Goal: Information Seeking & Learning: Learn about a topic

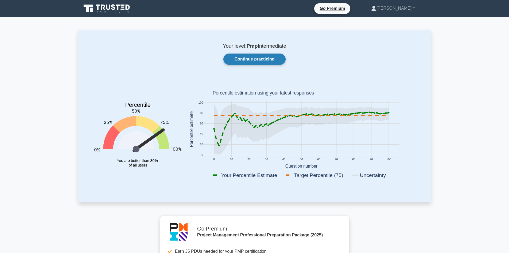
click at [257, 61] on link "Continue practicing" at bounding box center [254, 58] width 62 height 11
click at [254, 61] on link "Continue practicing" at bounding box center [254, 58] width 62 height 11
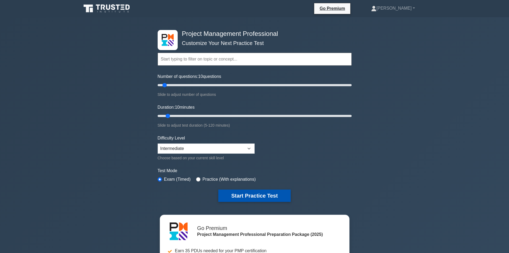
click at [243, 195] on button "Start Practice Test" at bounding box center [254, 195] width 72 height 12
click at [262, 196] on button "Start Practice Test" at bounding box center [254, 195] width 72 height 12
click at [268, 197] on button "Start Practice Test" at bounding box center [254, 195] width 72 height 12
click at [254, 190] on button "Start Practice Test" at bounding box center [254, 195] width 72 height 12
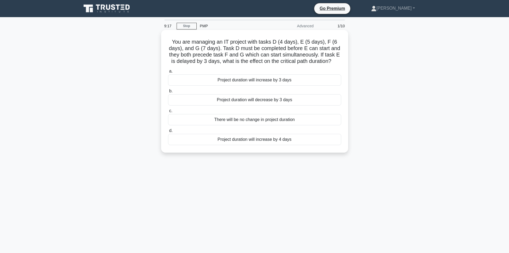
click at [233, 79] on div "Project duration will increase by 3 days" at bounding box center [254, 79] width 173 height 11
click at [168, 73] on input "a. Project duration will increase by 3 days" at bounding box center [168, 71] width 0 height 3
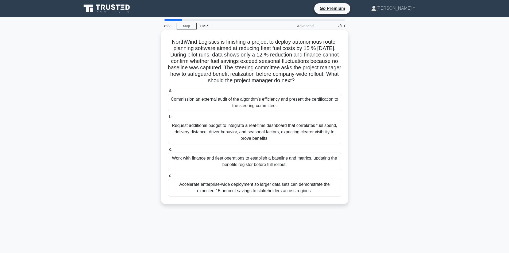
click at [261, 160] on div "Work with finance and fleet operations to establish a baseline and metrics, upd…" at bounding box center [254, 161] width 173 height 18
click at [168, 151] on input "c. Work with finance and fleet operations to establish a baseline and metrics, …" at bounding box center [168, 149] width 0 height 3
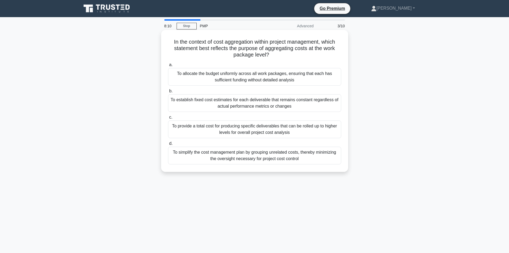
click at [268, 128] on div "To provide a total cost for producing specific deliverables that can be rolled …" at bounding box center [254, 129] width 173 height 18
click at [168, 119] on input "c. To provide a total cost for producing specific deliverables that can be roll…" at bounding box center [168, 116] width 0 height 3
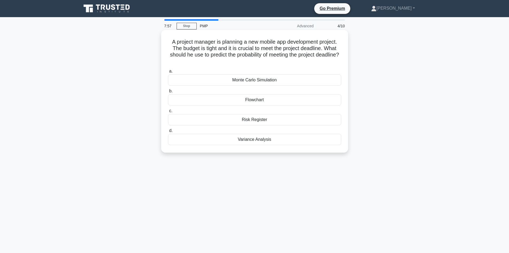
click at [235, 81] on div "Monte Carlo Simulation" at bounding box center [254, 79] width 173 height 11
click at [168, 73] on input "a. Monte Carlo Simulation" at bounding box center [168, 71] width 0 height 3
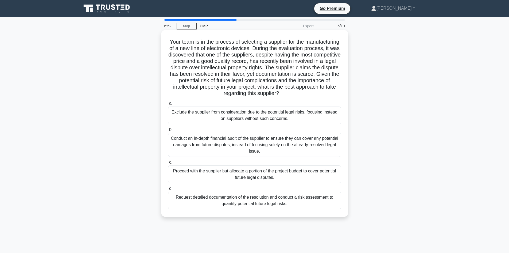
click at [210, 202] on div "Request detailed documentation of the resolution and conduct a risk assessment …" at bounding box center [254, 200] width 173 height 18
click at [168, 190] on input "d. Request detailed documentation of the resolution and conduct a risk assessme…" at bounding box center [168, 188] width 0 height 3
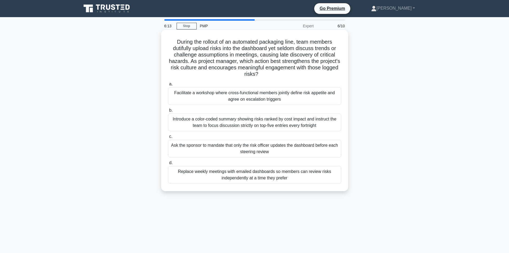
click at [227, 101] on div "Facilitate a workshop where cross-functional members jointly define risk appeti…" at bounding box center [254, 96] width 173 height 18
click at [168, 86] on input "a. Facilitate a workshop where cross-functional members jointly define risk app…" at bounding box center [168, 83] width 0 height 3
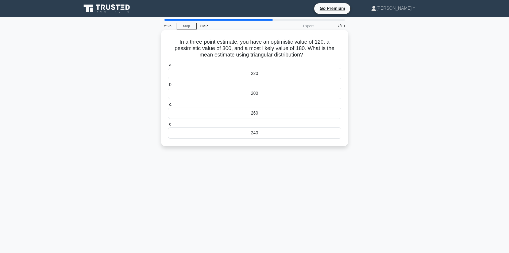
click at [303, 94] on div "200" at bounding box center [254, 93] width 173 height 11
click at [168, 86] on input "b. 200" at bounding box center [168, 84] width 0 height 3
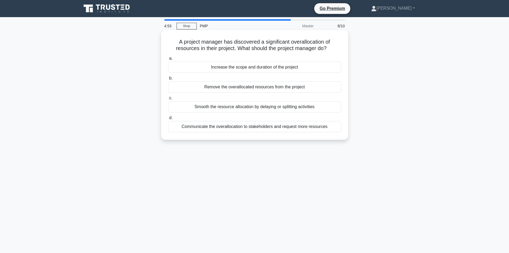
click at [229, 128] on div "Communicate the overallocation to stakeholders and request more resources" at bounding box center [254, 126] width 173 height 11
click at [168, 119] on input "d. Communicate the overallocation to stakeholders and request more resources" at bounding box center [168, 117] width 0 height 3
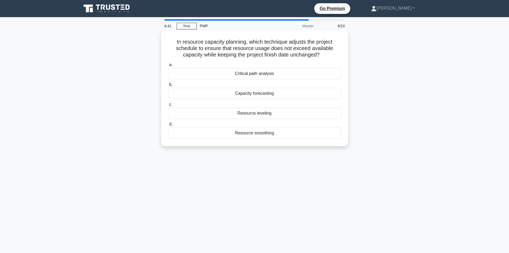
click at [254, 113] on div "Resource leveling" at bounding box center [254, 112] width 173 height 11
click at [168, 106] on input "c. Resource leveling" at bounding box center [168, 104] width 0 height 3
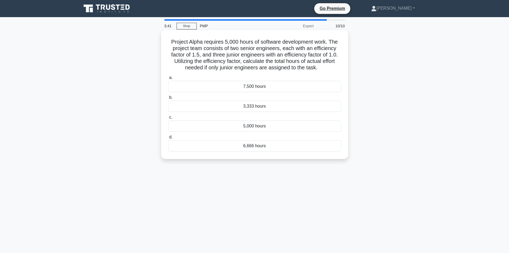
click at [249, 129] on div "5,000 hours" at bounding box center [254, 125] width 173 height 11
click at [168, 119] on input "c. 5,000 hours" at bounding box center [168, 116] width 0 height 3
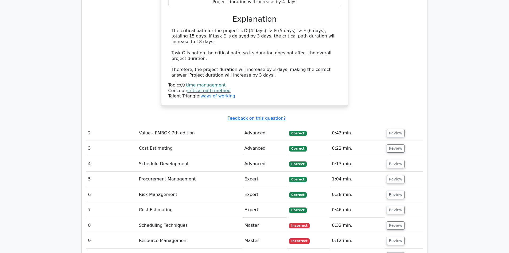
scroll to position [615, 0]
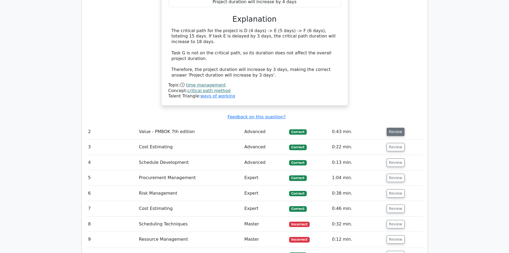
click at [394, 128] on button "Review" at bounding box center [396, 132] width 18 height 8
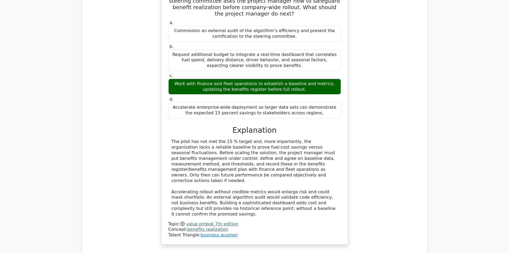
scroll to position [855, 0]
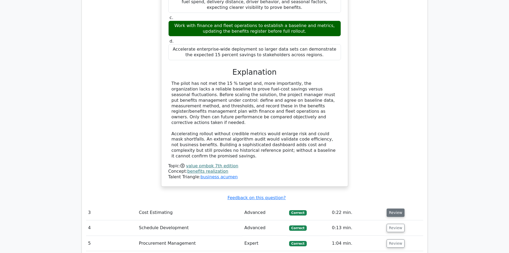
click at [395, 208] on button "Review" at bounding box center [396, 212] width 18 height 8
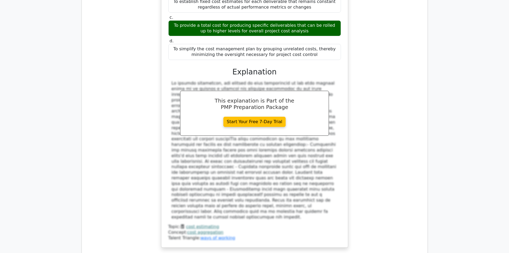
scroll to position [1203, 0]
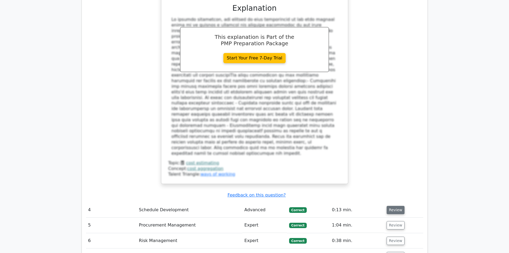
click at [392, 206] on button "Review" at bounding box center [396, 210] width 18 height 8
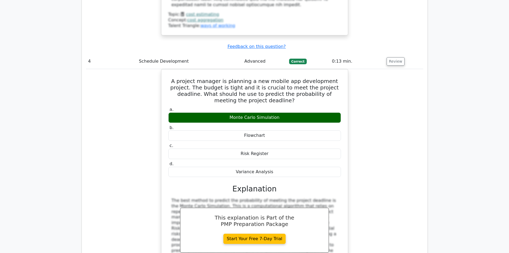
scroll to position [1417, 0]
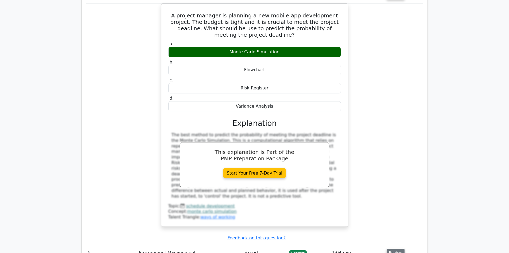
click at [392, 248] on button "Review" at bounding box center [396, 252] width 18 height 8
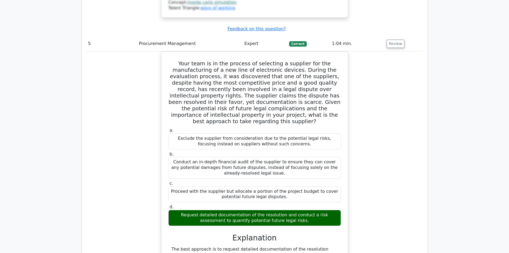
scroll to position [1684, 0]
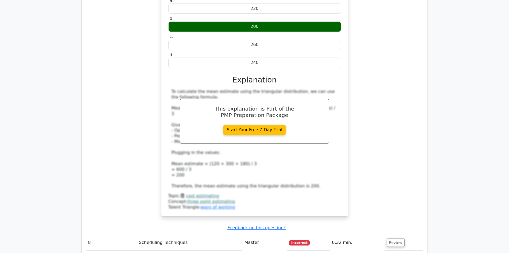
scroll to position [2032, 0]
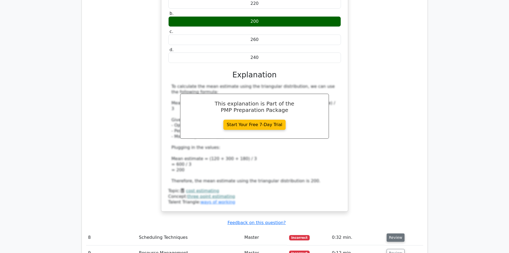
click at [397, 233] on button "Review" at bounding box center [396, 237] width 18 height 8
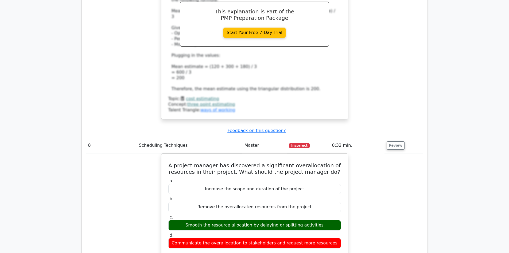
scroll to position [2192, 0]
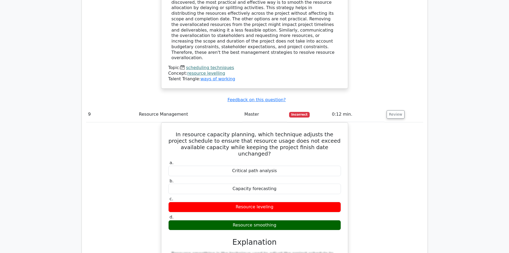
scroll to position [2459, 0]
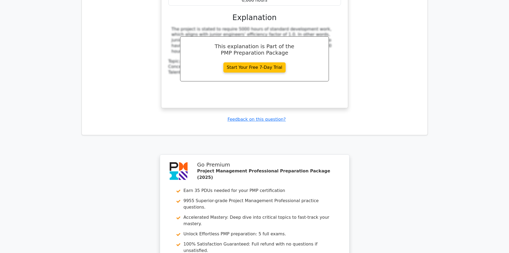
scroll to position [2887, 0]
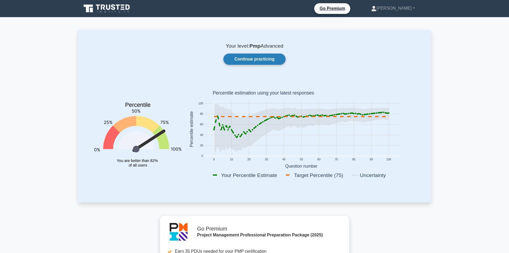
click at [257, 58] on link "Continue practicing" at bounding box center [254, 58] width 62 height 11
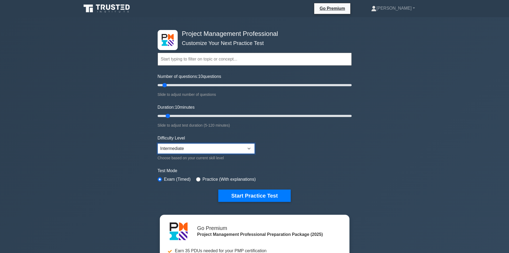
click at [176, 152] on select "Beginner Intermediate Expert" at bounding box center [206, 148] width 97 height 10
select select "expert"
click at [158, 143] on select "Beginner Intermediate Expert" at bounding box center [206, 148] width 97 height 10
click at [249, 193] on button "Start Practice Test" at bounding box center [254, 195] width 72 height 12
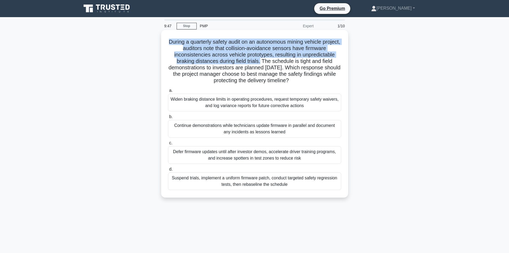
drag, startPoint x: 261, startPoint y: 61, endPoint x: 175, endPoint y: 43, distance: 87.7
click at [175, 43] on h5 "During a quarterly safety audit on an autonomous mining vehicle project, audito…" at bounding box center [255, 60] width 174 height 45
copy h5 "During a quarterly safety audit on an autonomous mining vehicle project, audito…"
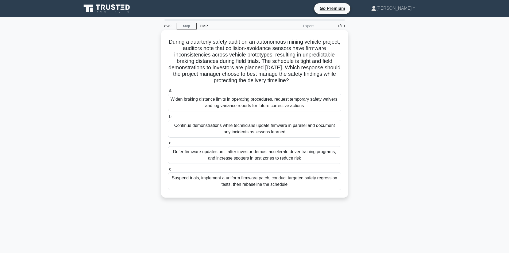
click at [310, 105] on div "Widen braking distance limits in operating procedures, request temporary safety…" at bounding box center [254, 103] width 173 height 18
click at [168, 92] on input "a. Widen braking distance limits in operating procedures, request temporary saf…" at bounding box center [168, 90] width 0 height 3
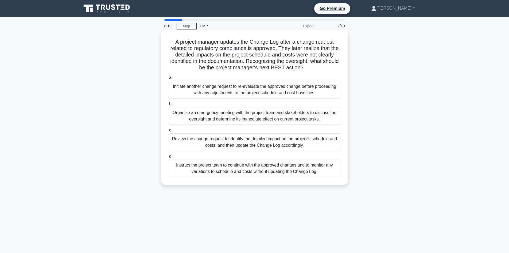
click at [247, 140] on div "Review the change request to identify the detailed impact on the project's sche…" at bounding box center [254, 142] width 173 height 18
click at [168, 132] on input "c. Review the change request to identify the detailed impact on the project's s…" at bounding box center [168, 129] width 0 height 3
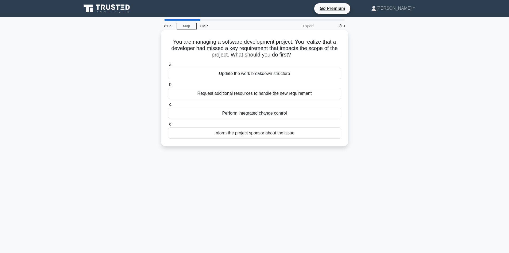
click at [233, 115] on div "Perform integrated change control" at bounding box center [254, 112] width 173 height 11
click at [168, 106] on input "c. Perform integrated change control" at bounding box center [168, 104] width 0 height 3
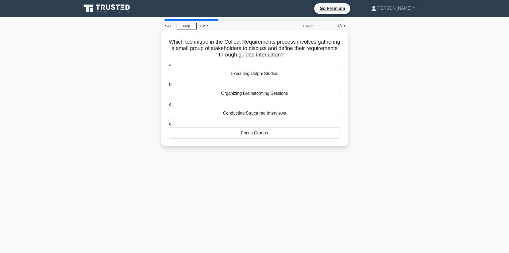
click at [281, 135] on div "Focus Groups" at bounding box center [254, 132] width 173 height 11
click at [168, 126] on input "d. Focus Groups" at bounding box center [168, 123] width 0 height 3
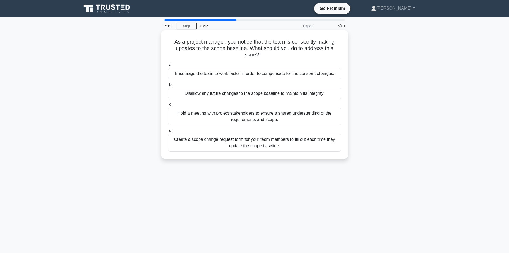
click at [263, 95] on div "Disallow any future changes to the scope baseline to maintain its integrity." at bounding box center [254, 93] width 173 height 11
click at [168, 86] on input "b. Disallow any future changes to the scope baseline to maintain its integrity." at bounding box center [168, 84] width 0 height 3
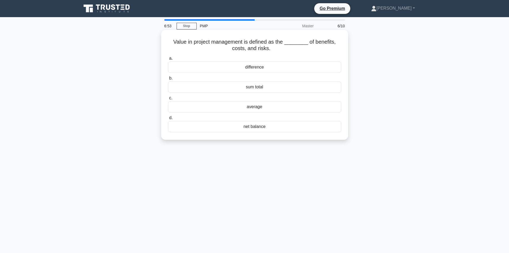
click at [228, 127] on div "net balance" at bounding box center [254, 126] width 173 height 11
click at [168, 119] on input "d. net balance" at bounding box center [168, 117] width 0 height 3
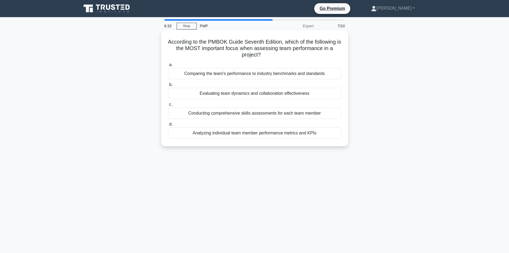
click at [239, 137] on div "Analyzing individual team member performance metrics and KPIs" at bounding box center [254, 132] width 173 height 11
click at [168, 126] on input "d. Analyzing individual team member performance metrics and KPIs" at bounding box center [168, 123] width 0 height 3
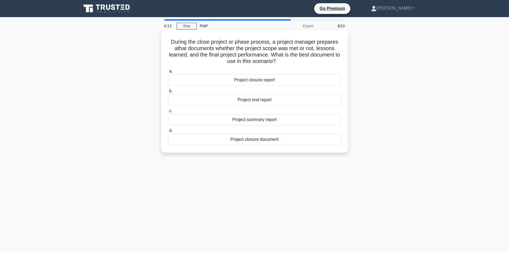
click at [241, 138] on div "Project closure document" at bounding box center [254, 139] width 173 height 11
click at [168, 132] on input "d. Project closure document" at bounding box center [168, 130] width 0 height 3
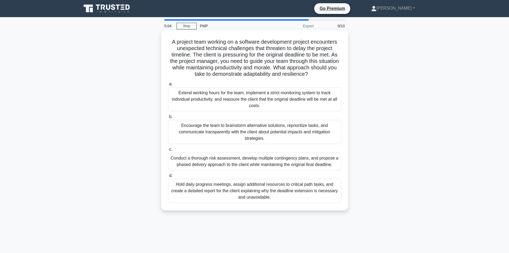
click at [210, 164] on div "Conduct a thorough risk assessment, develop multiple contingency plans, and pro…" at bounding box center [254, 161] width 173 height 18
click at [168, 151] on input "c. Conduct a thorough risk assessment, develop multiple contingency plans, and …" at bounding box center [168, 149] width 0 height 3
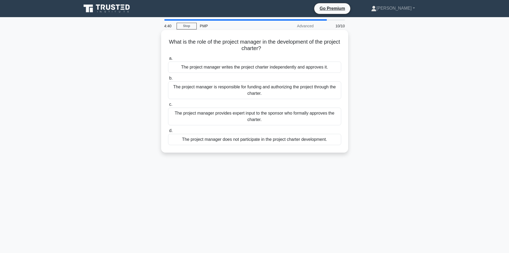
click at [248, 115] on div "The project manager provides expert input to the sponsor who formally approves …" at bounding box center [254, 116] width 173 height 18
click at [168, 106] on input "c. The project manager provides expert input to the sponsor who formally approv…" at bounding box center [168, 104] width 0 height 3
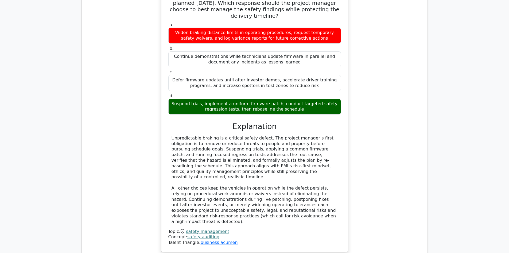
scroll to position [588, 0]
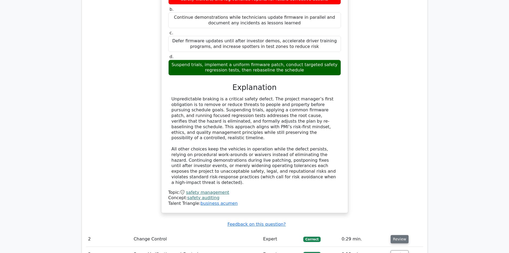
click at [399, 235] on button "Review" at bounding box center [400, 239] width 18 height 8
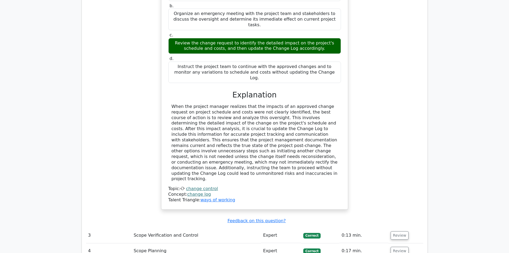
scroll to position [936, 0]
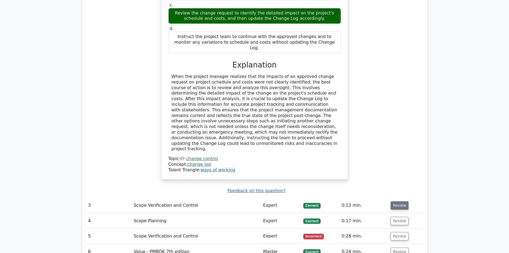
click at [394, 201] on button "Review" at bounding box center [400, 205] width 18 height 8
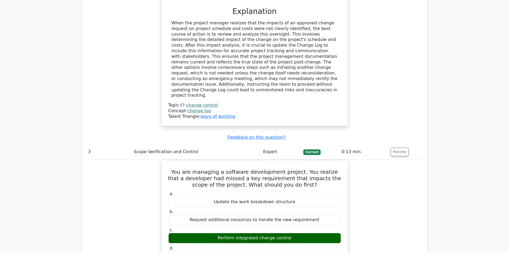
scroll to position [1123, 0]
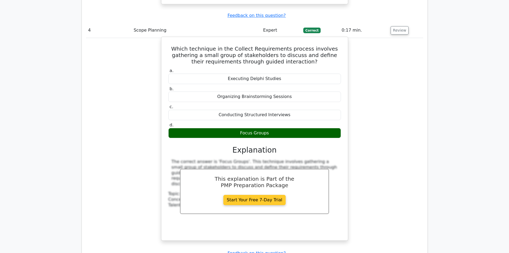
scroll to position [1363, 0]
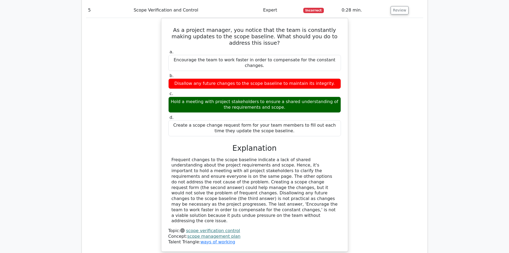
scroll to position [1657, 0]
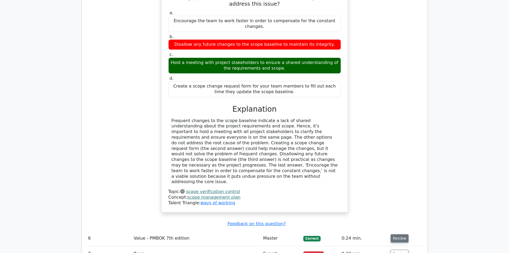
click at [398, 234] on button "Review" at bounding box center [400, 238] width 18 height 8
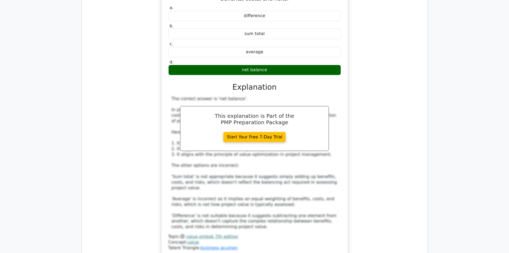
scroll to position [1951, 0]
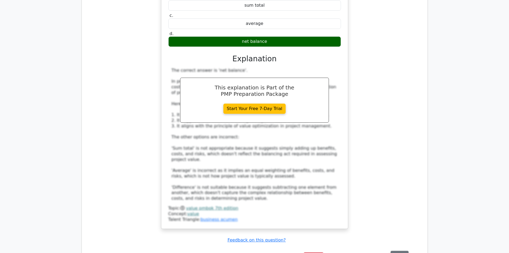
click at [395, 250] on button "Review" at bounding box center [400, 254] width 18 height 8
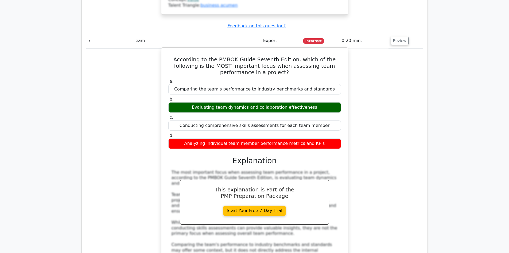
scroll to position [2272, 0]
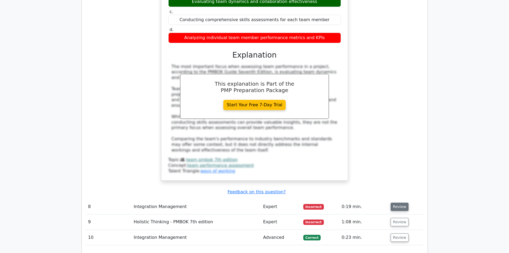
click at [392, 202] on button "Review" at bounding box center [400, 206] width 18 height 8
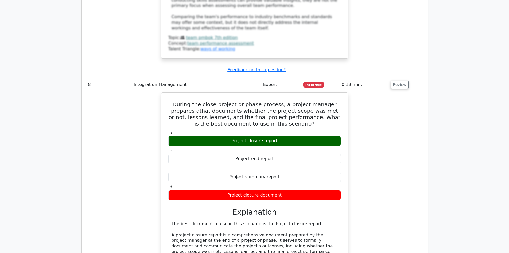
scroll to position [2486, 0]
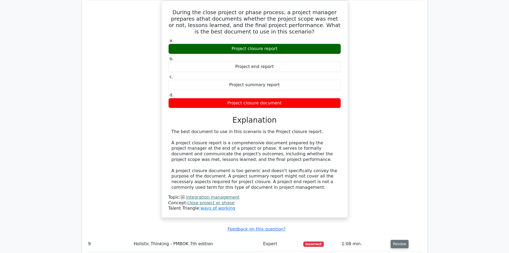
click at [395, 240] on button "Review" at bounding box center [400, 244] width 18 height 8
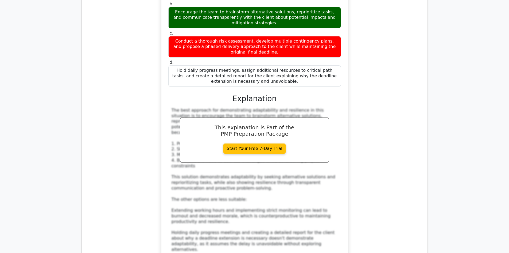
scroll to position [2860, 0]
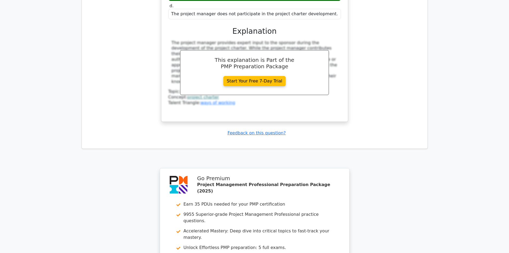
scroll to position [3261, 0]
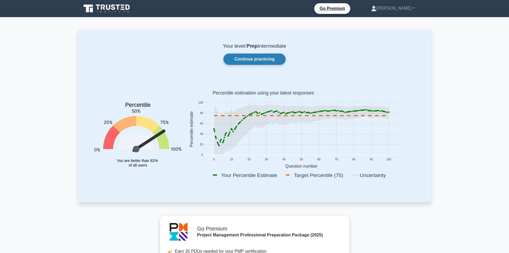
click at [250, 54] on link "Continue practicing" at bounding box center [254, 58] width 62 height 11
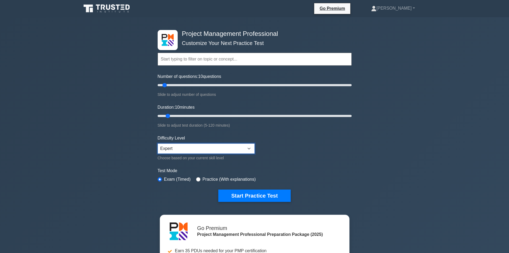
drag, startPoint x: 249, startPoint y: 144, endPoint x: 249, endPoint y: 150, distance: 6.2
click at [249, 144] on select "Beginner Intermediate Expert" at bounding box center [206, 148] width 97 height 10
select select "intermediate"
click at [158, 143] on select "Beginner Intermediate Expert" at bounding box center [206, 148] width 97 height 10
click at [265, 195] on button "Start Practice Test" at bounding box center [254, 195] width 72 height 12
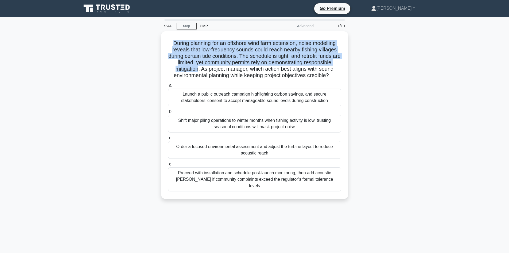
drag, startPoint x: 198, startPoint y: 68, endPoint x: 159, endPoint y: 40, distance: 48.0
click at [159, 40] on div "During planning for an offshore wind farm extension, noise modelling reveals th…" at bounding box center [254, 118] width 353 height 174
copy h5 "During planning for an offshore wind farm extension, noise modelling reveals th…"
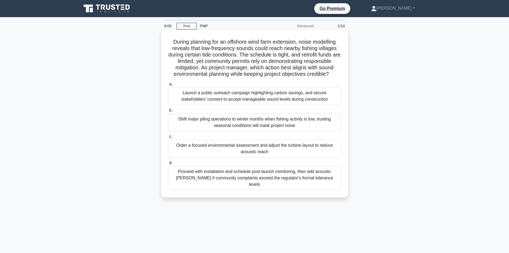
click at [259, 149] on div "Order a focused environmental assessment and adjust the turbine layout to reduc…" at bounding box center [254, 149] width 173 height 18
click at [168, 138] on input "c. Order a focused environmental assessment and adjust the turbine layout to re…" at bounding box center [168, 136] width 0 height 3
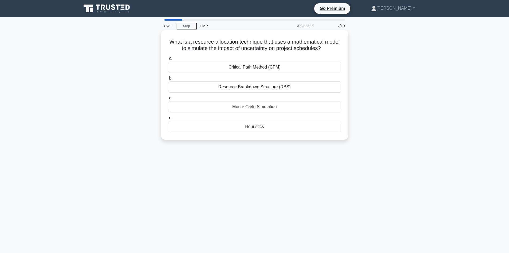
click at [280, 108] on div "Monte Carlo Simulation" at bounding box center [254, 106] width 173 height 11
click at [168, 100] on input "c. Monte Carlo Simulation" at bounding box center [168, 97] width 0 height 3
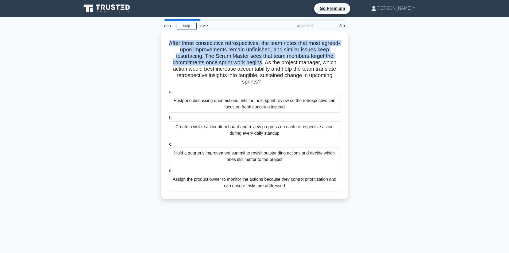
drag, startPoint x: 263, startPoint y: 62, endPoint x: 152, endPoint y: 38, distance: 114.0
click at [152, 38] on div "After three consecutive retrospectives, the team notes that most agreed-upon im…" at bounding box center [254, 118] width 353 height 174
copy h5 "After three consecutive retrospectives, the team notes that most agreed-upon im…"
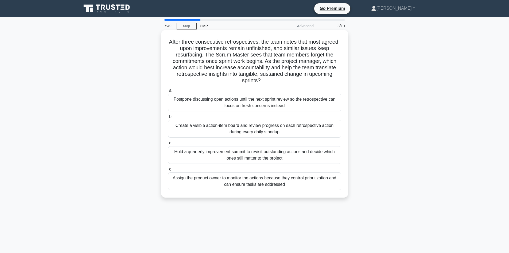
click at [207, 127] on div "Create a visible action-item board and review progress on each retrospective ac…" at bounding box center [254, 129] width 173 height 18
click at [168, 118] on input "b. Create a visible action-item board and review progress on each retrospective…" at bounding box center [168, 116] width 0 height 3
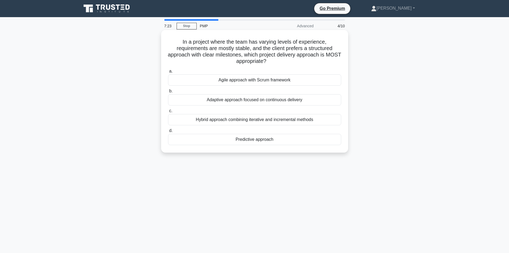
click at [260, 141] on div "Predictive approach" at bounding box center [254, 139] width 173 height 11
click at [168, 132] on input "d. Predictive approach" at bounding box center [168, 130] width 0 height 3
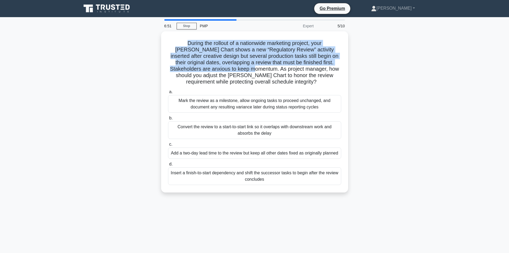
drag, startPoint x: 244, startPoint y: 67, endPoint x: 157, endPoint y: 37, distance: 91.9
click at [157, 37] on div "During the rollout of a nationwide marketing project, your Gantt Chart shows a …" at bounding box center [254, 114] width 353 height 167
copy h5 "During the rollout of a nationwide marketing project, your Gantt Chart shows a …"
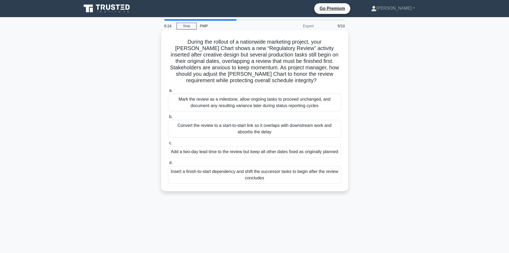
click at [238, 183] on div "Insert a finish-to-start dependency and shift the successor tasks to begin afte…" at bounding box center [254, 175] width 173 height 18
click at [168, 164] on input "d. Insert a finish-to-start dependency and shift the successor tasks to begin a…" at bounding box center [168, 162] width 0 height 3
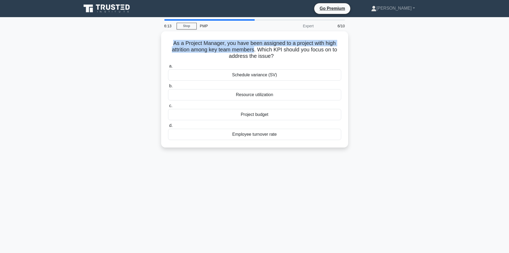
drag, startPoint x: 255, startPoint y: 49, endPoint x: 158, endPoint y: 41, distance: 97.4
click at [158, 41] on div "As a Project Manager, you have been assigned to a project with high attrition a…" at bounding box center [254, 92] width 353 height 122
copy h5 "As a Project Manager, you have been assigned to a project with high attrition a…"
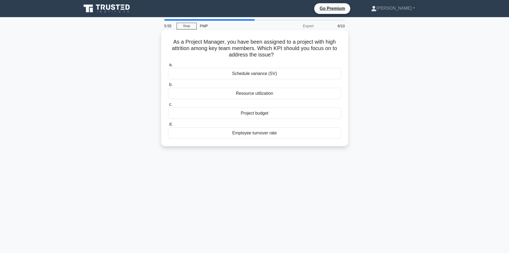
click at [264, 129] on div "Employee turnover rate" at bounding box center [254, 132] width 173 height 11
click at [168, 126] on input "d. Employee turnover rate" at bounding box center [168, 123] width 0 height 3
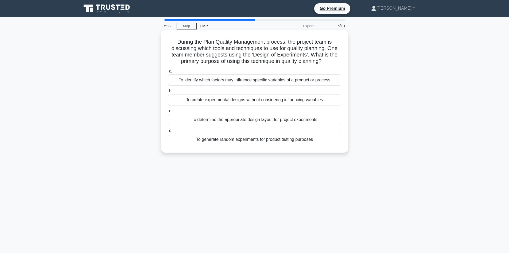
click at [202, 99] on div "To create experimental designs without considering influencing variables" at bounding box center [254, 99] width 173 height 11
click at [168, 93] on input "b. To create experimental designs without considering influencing variables" at bounding box center [168, 90] width 0 height 3
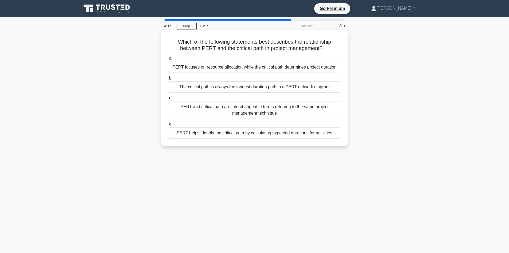
click at [177, 134] on div "PERT helps identify the critical path by calculating expected durations for act…" at bounding box center [254, 132] width 173 height 11
click at [168, 126] on input "d. PERT helps identify the critical path by calculating expected durations for …" at bounding box center [168, 123] width 0 height 3
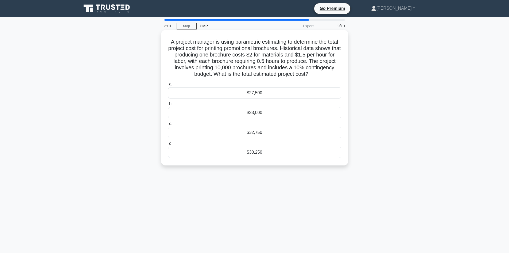
click at [266, 153] on div "$30,250" at bounding box center [254, 151] width 173 height 11
click at [168, 145] on input "d. $30,250" at bounding box center [168, 143] width 0 height 3
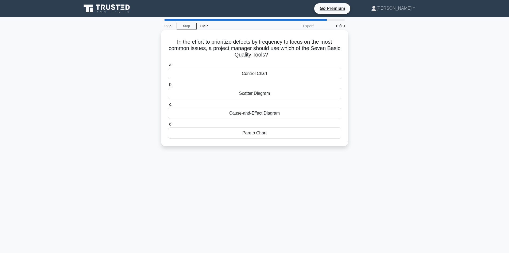
click at [262, 135] on div "Pareto Chart" at bounding box center [254, 132] width 173 height 11
click at [168, 126] on input "d. Pareto Chart" at bounding box center [168, 123] width 0 height 3
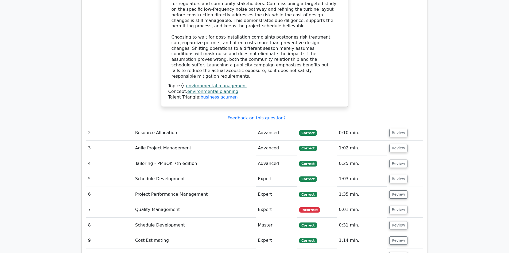
scroll to position [695, 0]
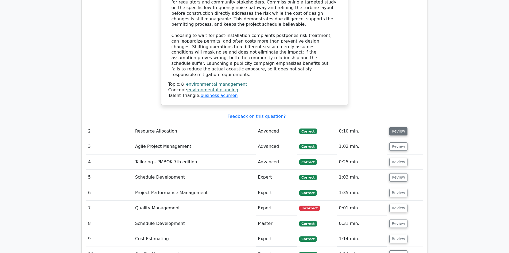
click at [391, 127] on button "Review" at bounding box center [398, 131] width 18 height 8
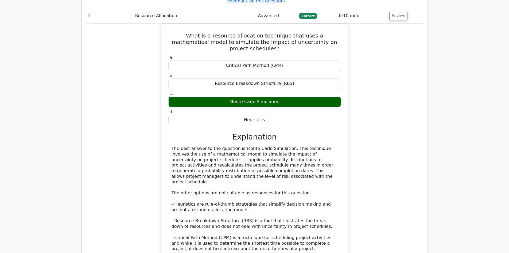
scroll to position [909, 0]
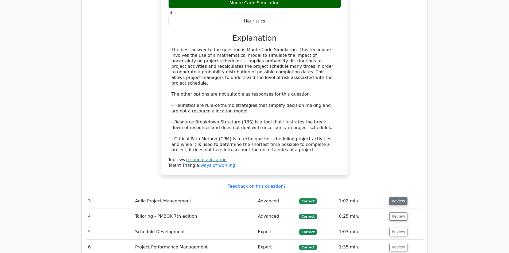
click at [403, 197] on button "Review" at bounding box center [398, 201] width 18 height 8
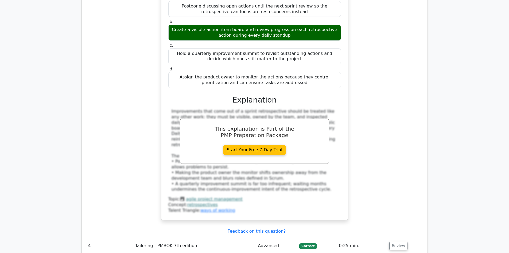
scroll to position [1230, 0]
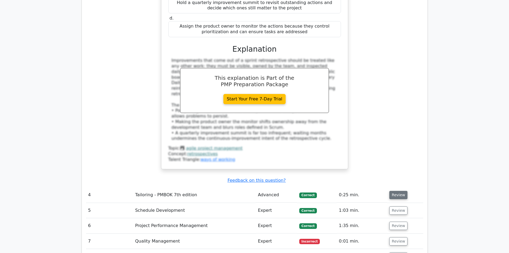
click at [401, 191] on button "Review" at bounding box center [398, 195] width 18 height 8
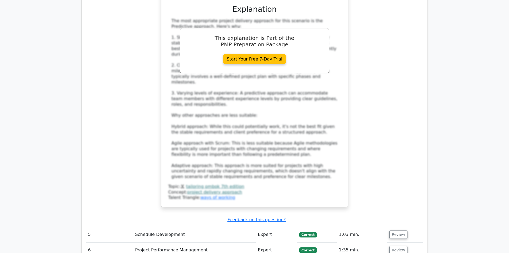
scroll to position [1550, 0]
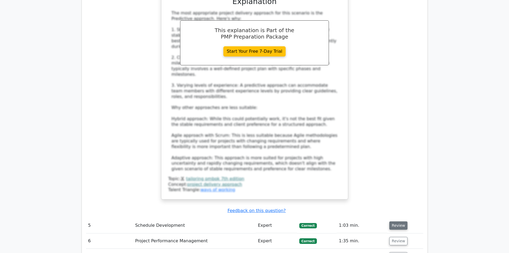
click at [399, 221] on button "Review" at bounding box center [398, 225] width 18 height 8
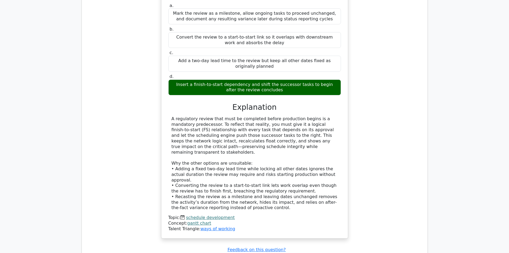
scroll to position [1845, 0]
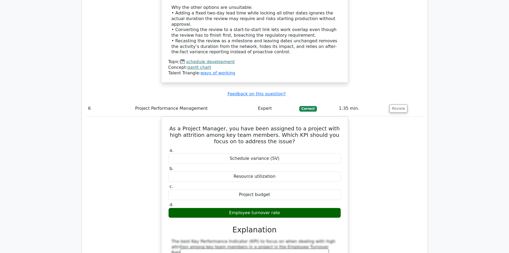
scroll to position [2032, 0]
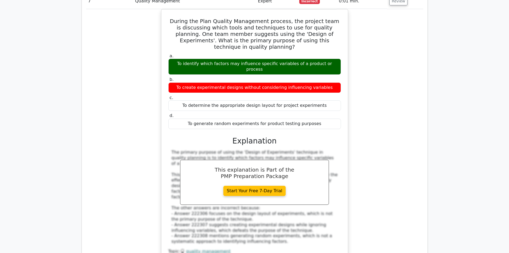
scroll to position [2379, 0]
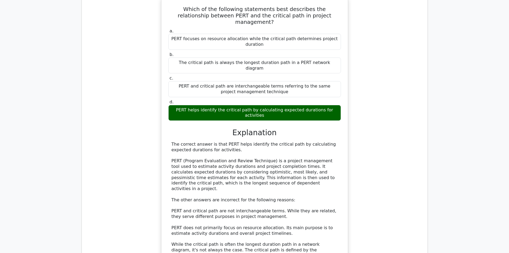
scroll to position [2700, 0]
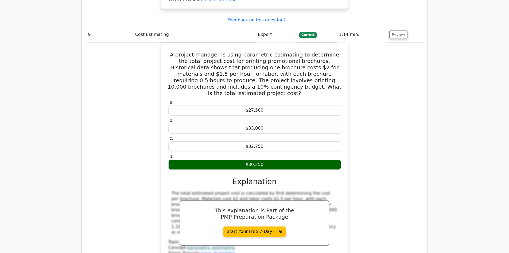
scroll to position [2941, 0]
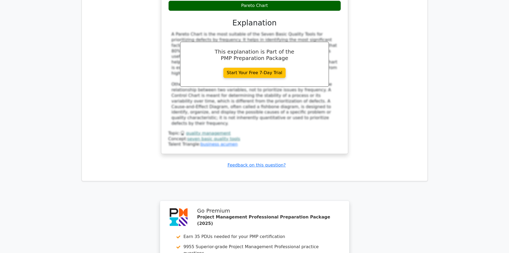
scroll to position [3352, 0]
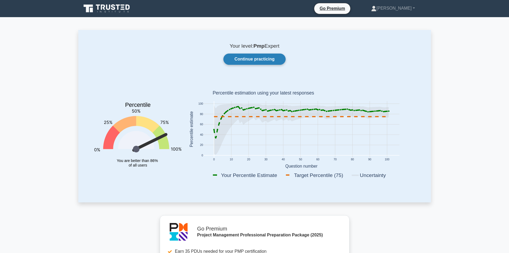
click at [242, 57] on link "Continue practicing" at bounding box center [254, 58] width 62 height 11
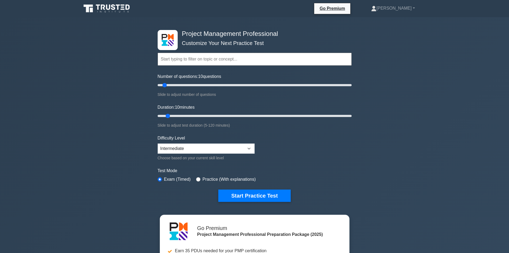
click at [242, 186] on form "Topics Scope Management Time Management Cost Management Quality Management Risk…" at bounding box center [255, 118] width 194 height 165
click at [245, 195] on button "Start Practice Test" at bounding box center [254, 195] width 72 height 12
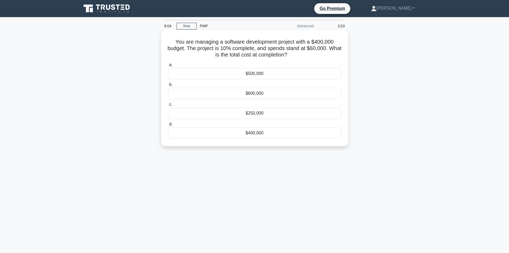
click at [234, 74] on div "$500,000" at bounding box center [254, 73] width 173 height 11
click at [168, 67] on input "a. $500,000" at bounding box center [168, 64] width 0 height 3
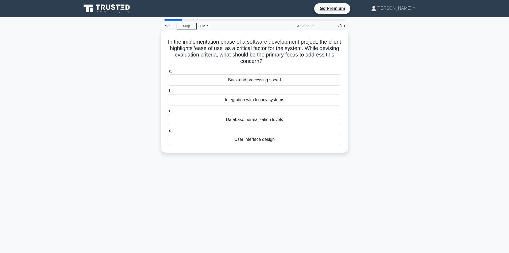
click at [267, 139] on div "User interface design" at bounding box center [254, 139] width 173 height 11
click at [168, 132] on input "d. User interface design" at bounding box center [168, 130] width 0 height 3
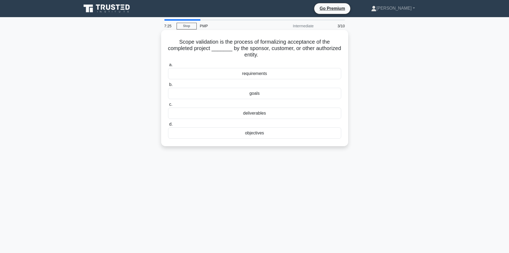
click at [260, 111] on div "deliverables" at bounding box center [254, 112] width 173 height 11
click at [168, 106] on input "c. deliverables" at bounding box center [168, 104] width 0 height 3
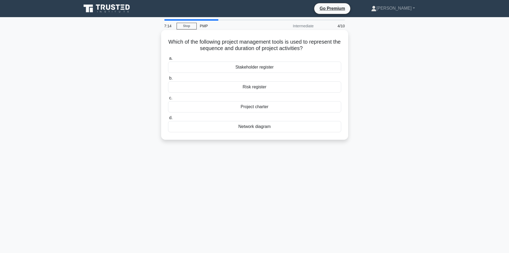
click at [234, 129] on div "Network diagram" at bounding box center [254, 126] width 173 height 11
click at [168, 119] on input "d. Network diagram" at bounding box center [168, 117] width 0 height 3
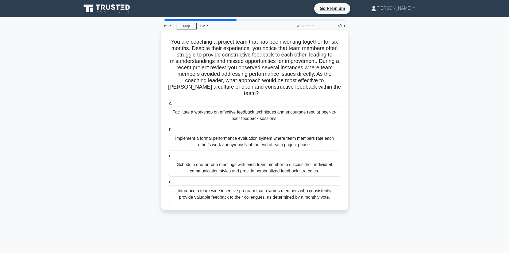
click at [255, 140] on div "Implement a formal performance evaluation system where team members rate each o…" at bounding box center [254, 142] width 173 height 18
click at [168, 131] on input "b. Implement a formal performance evaluation system where team members rate eac…" at bounding box center [168, 129] width 0 height 3
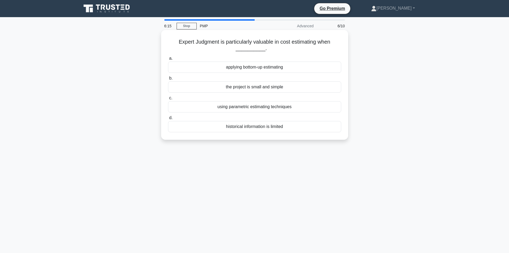
click at [241, 107] on div "using parametric estimating techniques" at bounding box center [254, 106] width 173 height 11
click at [168, 100] on input "c. using parametric estimating techniques" at bounding box center [168, 97] width 0 height 3
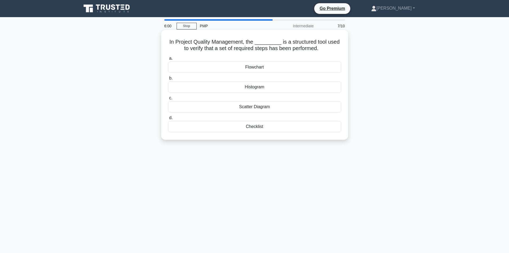
click at [278, 126] on div "Checklist" at bounding box center [254, 126] width 173 height 11
click at [168, 119] on input "d. Checklist" at bounding box center [168, 117] width 0 height 3
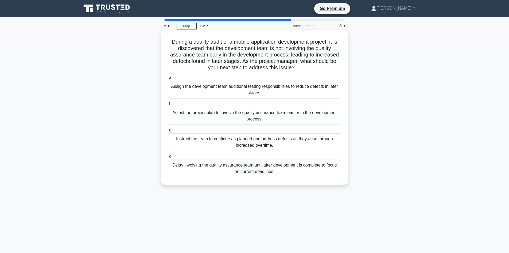
click at [234, 91] on div "Assign the development team additional testing responsibilities to reduce defec…" at bounding box center [254, 90] width 173 height 18
click at [168, 79] on input "a. Assign the development team additional testing responsibilities to reduce de…" at bounding box center [168, 77] width 0 height 3
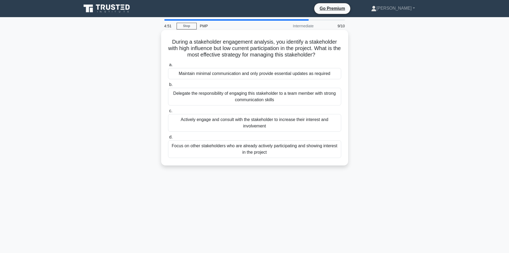
click at [288, 124] on div "Actively engage and consult with the stakeholder to increase their interest and…" at bounding box center [254, 123] width 173 height 18
click at [168, 113] on input "c. Actively engage and consult with the stakeholder to increase their interest …" at bounding box center [168, 110] width 0 height 3
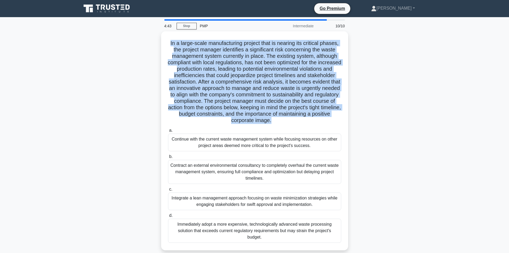
drag, startPoint x: 317, startPoint y: 119, endPoint x: 145, endPoint y: 36, distance: 190.2
click at [145, 36] on div "In a large-scale manufacturing project that is nearing its critical phases, the…" at bounding box center [254, 143] width 353 height 225
copy h5 "In a large-scale manufacturing project that is nearing its critical phases, the…"
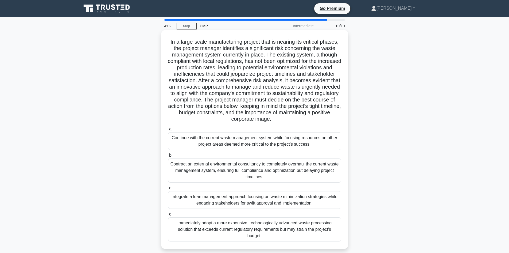
click at [205, 202] on div "Integrate a lean management approach focusing on waste minimization strategies …" at bounding box center [254, 200] width 173 height 18
click at [168, 190] on input "c. Integrate a lean management approach focusing on waste minimization strategi…" at bounding box center [168, 187] width 0 height 3
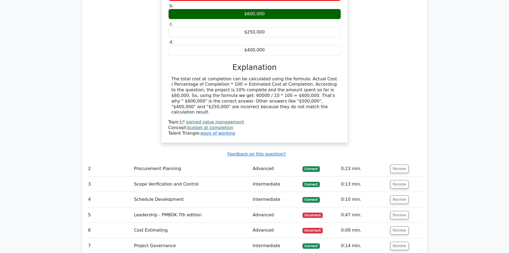
scroll to position [535, 0]
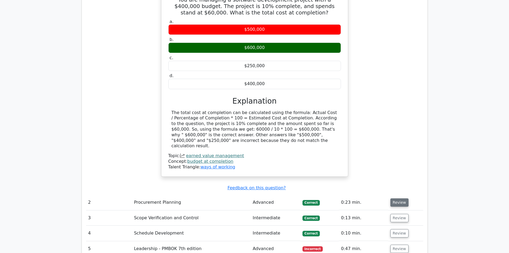
click at [402, 198] on button "Review" at bounding box center [400, 202] width 18 height 8
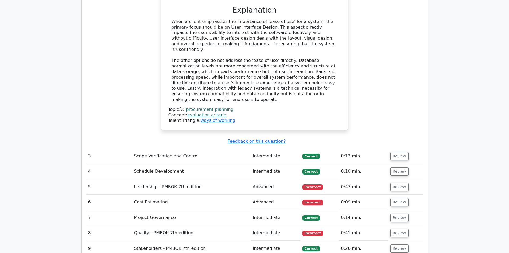
scroll to position [855, 0]
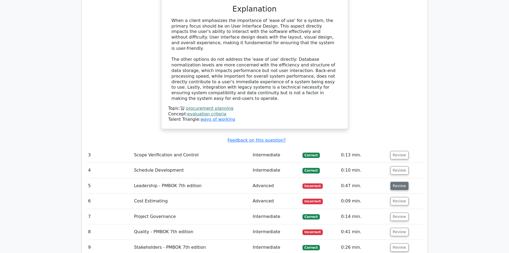
click at [399, 182] on button "Review" at bounding box center [400, 186] width 18 height 8
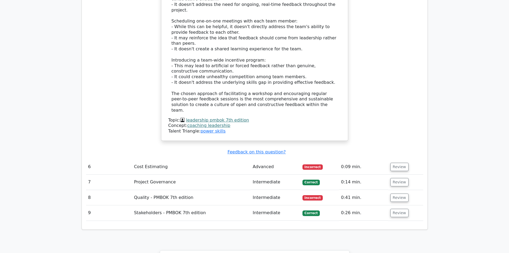
scroll to position [1390, 0]
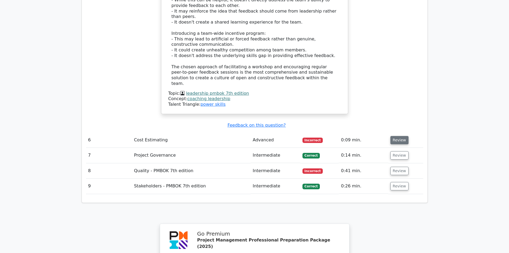
click at [398, 136] on button "Review" at bounding box center [400, 140] width 18 height 8
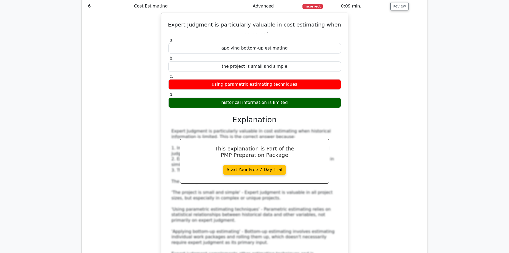
scroll to position [1604, 0]
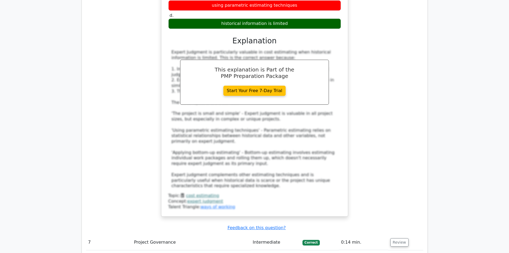
click at [398, 252] on button "Review" at bounding box center [400, 257] width 18 height 8
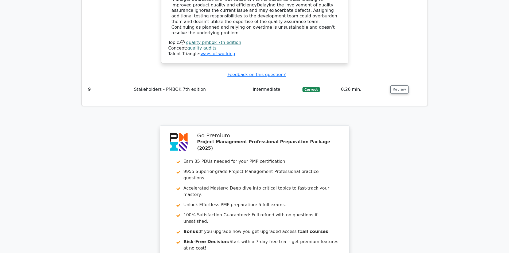
scroll to position [2079, 0]
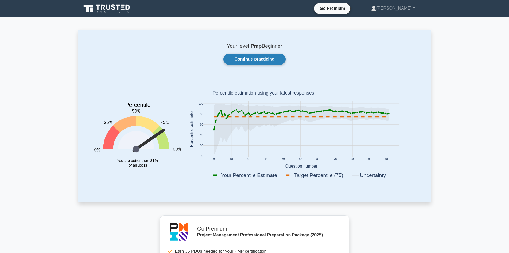
click at [248, 56] on link "Continue practicing" at bounding box center [254, 58] width 62 height 11
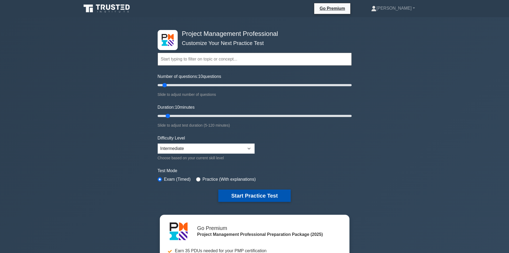
click at [239, 195] on button "Start Practice Test" at bounding box center [254, 195] width 72 height 12
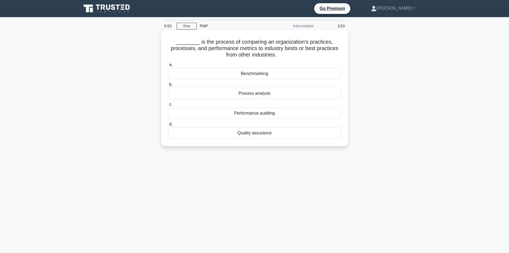
click at [252, 72] on div "Benchmarking" at bounding box center [254, 73] width 173 height 11
click at [168, 67] on input "a. Benchmarking" at bounding box center [168, 64] width 0 height 3
click at [277, 96] on div "$36,000" at bounding box center [254, 93] width 173 height 11
click at [168, 86] on input "b. $36,000" at bounding box center [168, 84] width 0 height 3
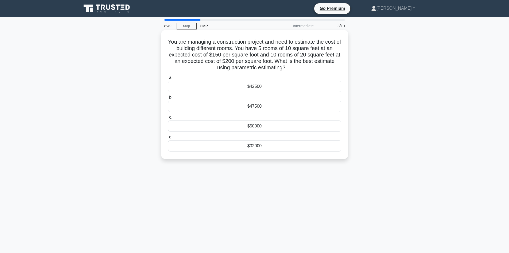
click at [273, 108] on div "$47500" at bounding box center [254, 106] width 173 height 11
click at [168, 99] on input "b. $47500" at bounding box center [168, 97] width 0 height 3
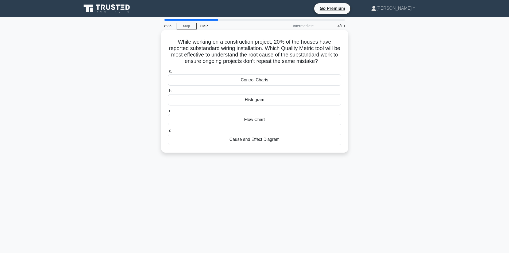
click at [266, 140] on div "Cause and Effect Diagram" at bounding box center [254, 139] width 173 height 11
click at [168, 132] on input "d. Cause and Effect Diagram" at bounding box center [168, 130] width 0 height 3
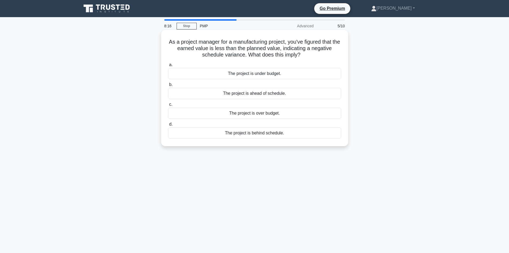
click at [246, 134] on div "The project is behind schedule." at bounding box center [254, 132] width 173 height 11
click at [168, 126] on input "d. The project is behind schedule." at bounding box center [168, 123] width 0 height 3
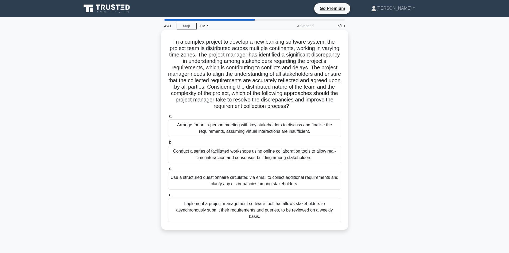
click at [281, 182] on div "Use a structured questionnaire circulated via email to collect additional requi…" at bounding box center [254, 181] width 173 height 18
click at [168, 170] on input "c. Use a structured questionnaire circulated via email to collect additional re…" at bounding box center [168, 168] width 0 height 3
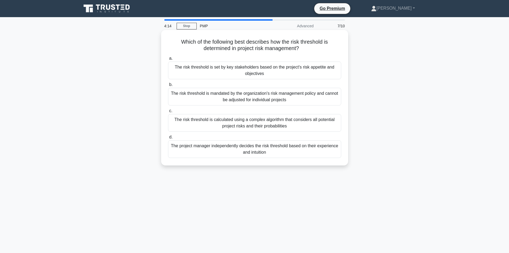
click at [301, 76] on div "The risk threshold is set by key stakeholders based on the project's risk appet…" at bounding box center [254, 70] width 173 height 18
click at [168, 60] on input "a. The risk threshold is set by key stakeholders based on the project's risk ap…" at bounding box center [168, 58] width 0 height 3
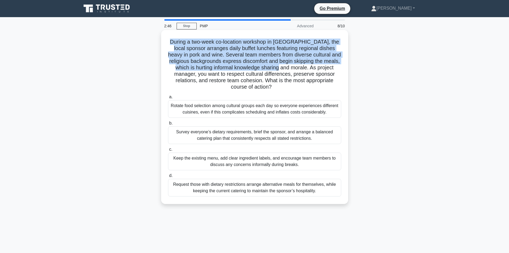
drag, startPoint x: 288, startPoint y: 67, endPoint x: 171, endPoint y: 43, distance: 119.6
click at [171, 43] on h5 "During a two-week co-location workshop in [GEOGRAPHIC_DATA], the local sponsor …" at bounding box center [255, 64] width 174 height 52
copy h5 "During a two-week co-location workshop in [GEOGRAPHIC_DATA], the local sponsor …"
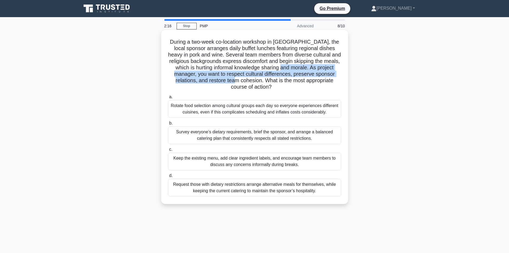
drag, startPoint x: 239, startPoint y: 81, endPoint x: 291, endPoint y: 68, distance: 54.0
click at [291, 68] on h5 "During a two-week co-location workshop in [GEOGRAPHIC_DATA], the local sponsor …" at bounding box center [255, 64] width 174 height 52
copy h5 "As project manager, you want to respect cultural differences, preserve sponsor …"
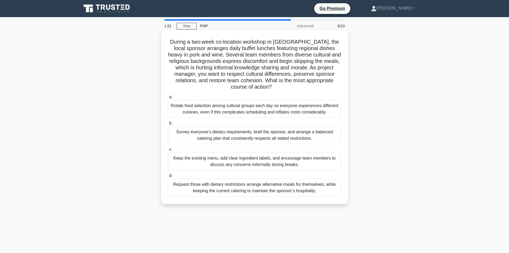
click at [195, 133] on div "Survey everyone’s dietary requirements, brief the sponsor, and arrange a balanc…" at bounding box center [254, 135] width 173 height 18
click at [168, 125] on input "b. Survey everyone’s dietary requirements, brief the sponsor, and arrange a bal…" at bounding box center [168, 122] width 0 height 3
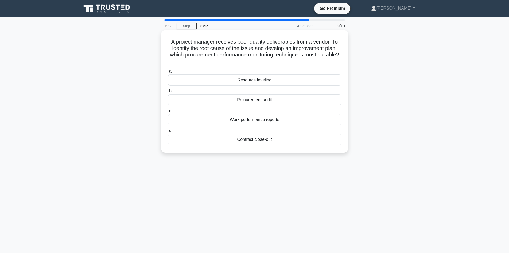
click at [292, 97] on div "Procurement audit" at bounding box center [254, 99] width 173 height 11
click at [168, 93] on input "b. Procurement audit" at bounding box center [168, 90] width 0 height 3
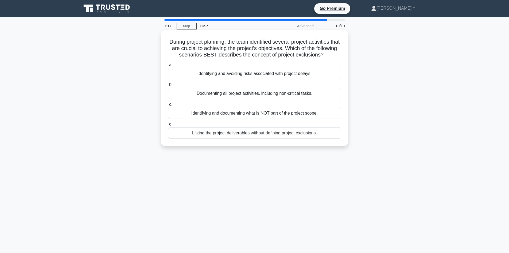
drag, startPoint x: 173, startPoint y: 40, endPoint x: 340, endPoint y: 58, distance: 167.8
click at [340, 58] on h5 "During project planning, the team identified several project activities that ar…" at bounding box center [255, 48] width 174 height 20
copy h5 "During project planning, the team identified several project activities that ar…"
click at [256, 99] on div "Documenting all project activities, including non-critical tasks." at bounding box center [254, 93] width 173 height 11
click at [168, 86] on input "b. Documenting all project activities, including non-critical tasks." at bounding box center [168, 84] width 0 height 3
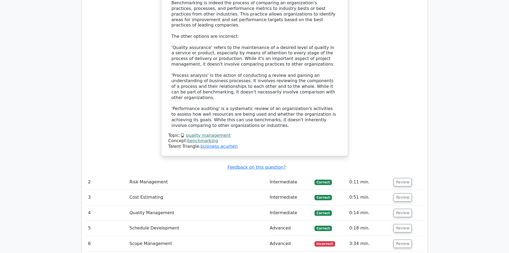
scroll to position [695, 0]
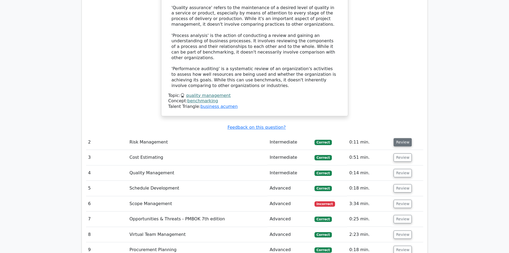
click at [399, 138] on button "Review" at bounding box center [403, 142] width 18 height 8
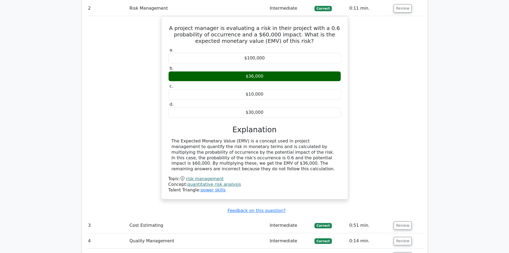
scroll to position [962, 0]
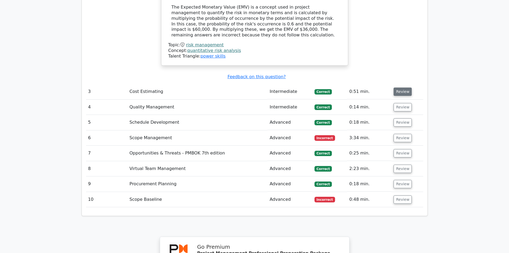
click at [401, 87] on button "Review" at bounding box center [403, 91] width 18 height 8
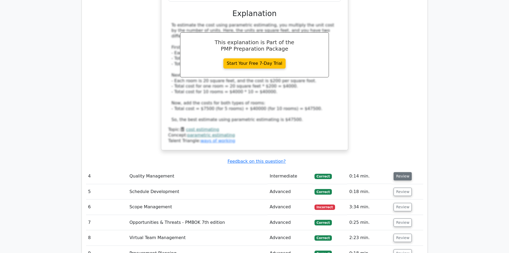
scroll to position [1176, 0]
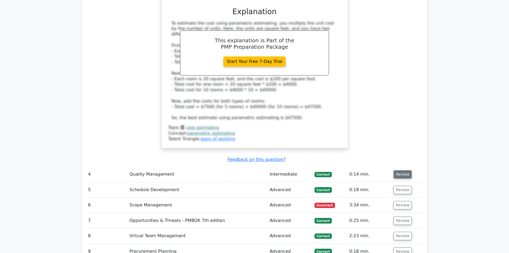
click at [398, 170] on button "Review" at bounding box center [403, 174] width 18 height 8
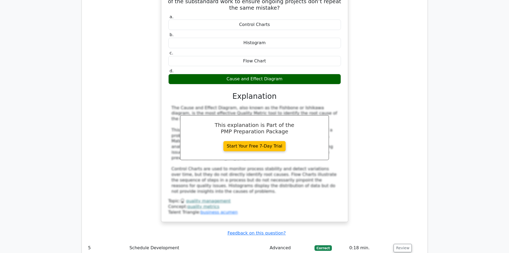
scroll to position [1444, 0]
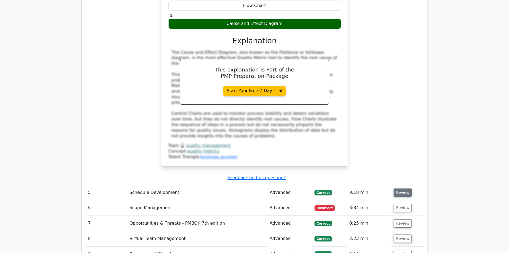
click at [399, 188] on button "Review" at bounding box center [403, 192] width 18 height 8
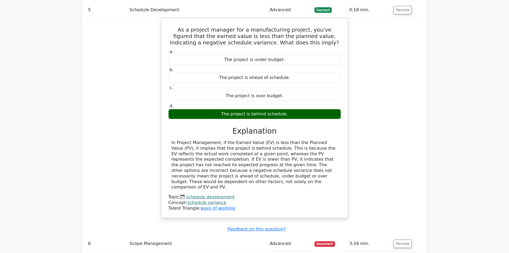
scroll to position [1684, 0]
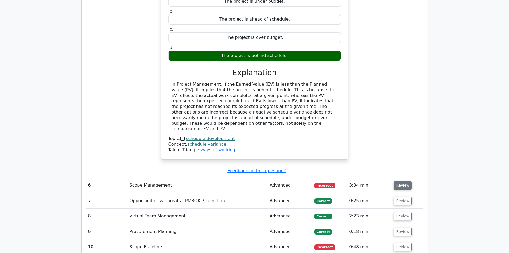
click at [401, 181] on button "Review" at bounding box center [403, 185] width 18 height 8
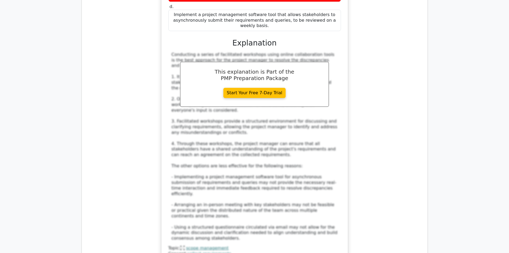
scroll to position [2085, 0]
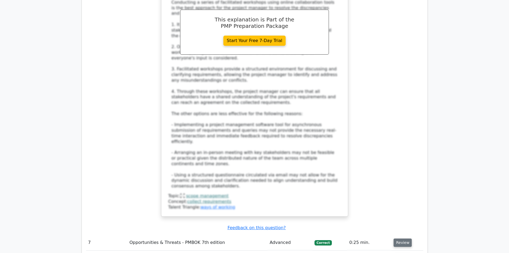
click at [400, 238] on button "Review" at bounding box center [403, 242] width 18 height 8
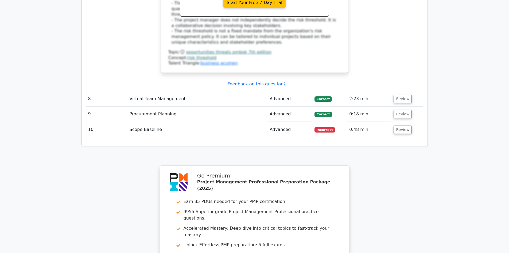
scroll to position [2486, 0]
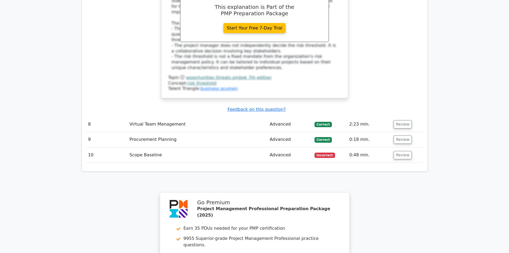
click at [409, 117] on td "Review" at bounding box center [408, 124] width 32 height 15
click at [403, 120] on button "Review" at bounding box center [403, 124] width 18 height 8
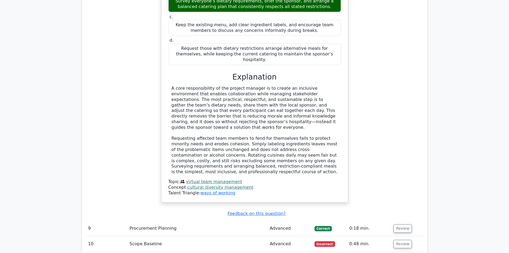
scroll to position [2727, 0]
click at [399, 224] on button "Review" at bounding box center [403, 228] width 18 height 8
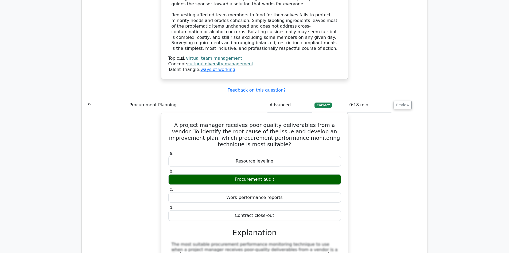
scroll to position [2941, 0]
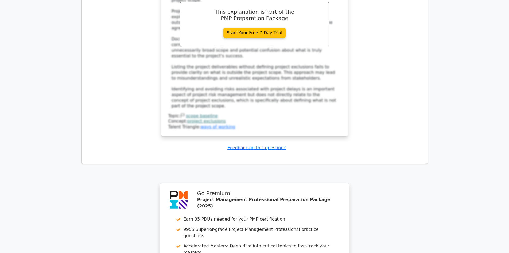
scroll to position [3366, 0]
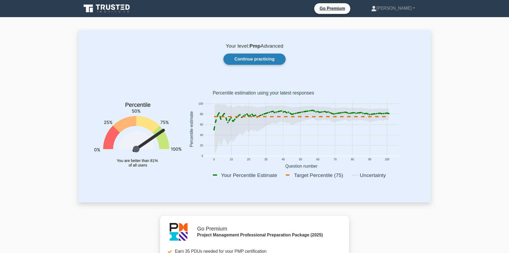
click at [252, 59] on link "Continue practicing" at bounding box center [254, 58] width 62 height 11
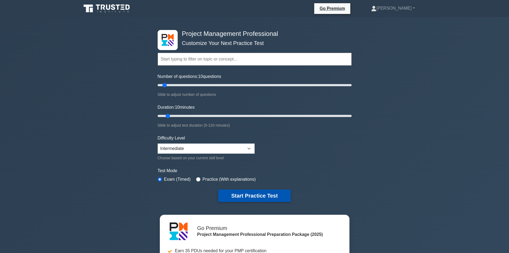
click at [247, 193] on button "Start Practice Test" at bounding box center [254, 195] width 72 height 12
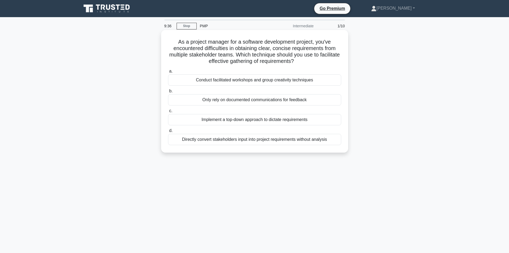
click at [276, 82] on div "Conduct facilitated workshops and group creativity techniques" at bounding box center [254, 79] width 173 height 11
click at [168, 73] on input "a. Conduct facilitated workshops and group creativity techniques" at bounding box center [168, 71] width 0 height 3
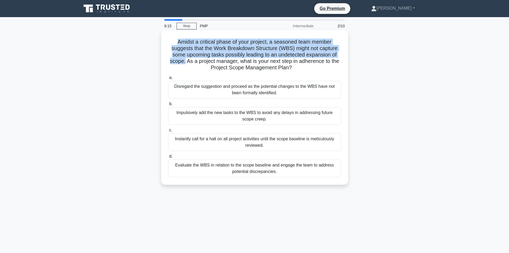
drag, startPoint x: 184, startPoint y: 62, endPoint x: 169, endPoint y: 39, distance: 26.7
click at [169, 39] on h5 "Amidst a critical phase of your project, a seasoned team member suggests that t…" at bounding box center [255, 54] width 174 height 33
copy h5 "Amidst a critical phase of your project, a seasoned team member suggests that t…"
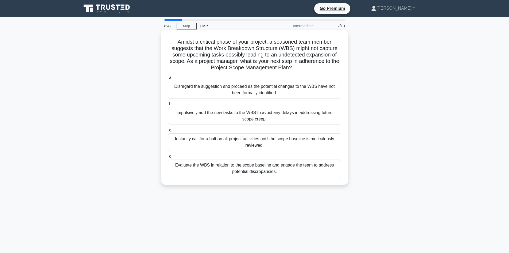
click at [271, 166] on div "Evaluate the WBS in relation to the scope baseline and engage the team to addre…" at bounding box center [254, 168] width 173 height 18
click at [168, 158] on input "d. Evaluate the WBS in relation to the scope baseline and engage the team to ad…" at bounding box center [168, 156] width 0 height 3
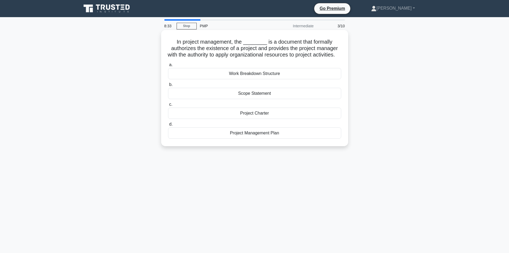
click at [272, 119] on div "Project Charter" at bounding box center [254, 112] width 173 height 11
click at [168, 106] on input "c. Project Charter" at bounding box center [168, 104] width 0 height 3
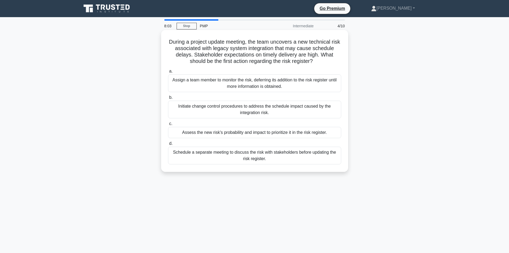
click at [295, 128] on div "Assess the new risk's probability and impact to prioritize it in the risk regis…" at bounding box center [254, 132] width 173 height 11
click at [168, 125] on input "c. Assess the new risk's probability and impact to prioritize it in the risk re…" at bounding box center [168, 123] width 0 height 3
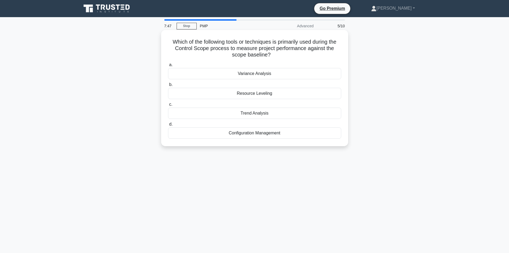
click at [259, 115] on div "Trend Analysis" at bounding box center [254, 112] width 173 height 11
click at [168, 106] on input "c. Trend Analysis" at bounding box center [168, 104] width 0 height 3
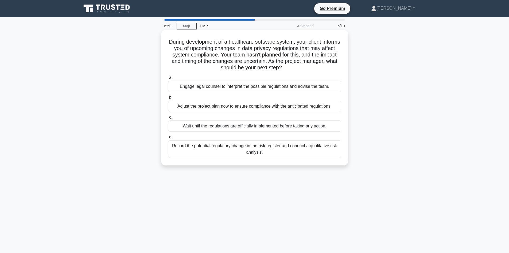
click at [271, 147] on div "Record the potential regulatory change in the risk register and conduct a quali…" at bounding box center [254, 149] width 173 height 18
click at [168, 139] on input "d. Record the potential regulatory change in the risk register and conduct a qu…" at bounding box center [168, 136] width 0 height 3
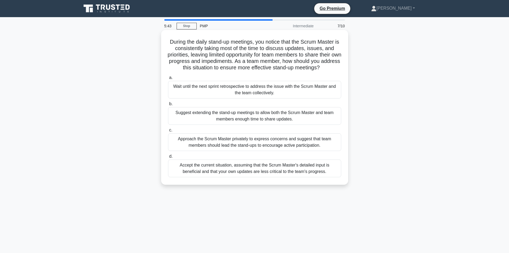
click at [271, 144] on div "Approach the Scrum Master privately to express concerns and suggest that team m…" at bounding box center [254, 142] width 173 height 18
click at [168, 132] on input "c. Approach the Scrum Master privately to express concerns and suggest that tea…" at bounding box center [168, 129] width 0 height 3
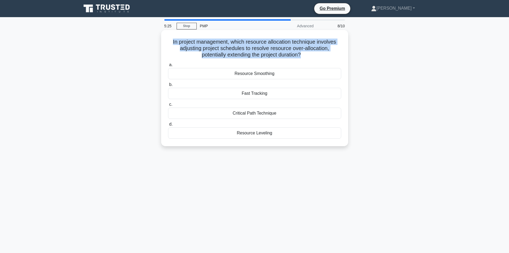
drag, startPoint x: 166, startPoint y: 38, endPoint x: 303, endPoint y: 56, distance: 138.0
click at [303, 56] on div "In project management, which resource allocation technique involves adjusting p…" at bounding box center [254, 88] width 183 height 112
copy h5 "In project management, which resource allocation technique involves adjusting p…"
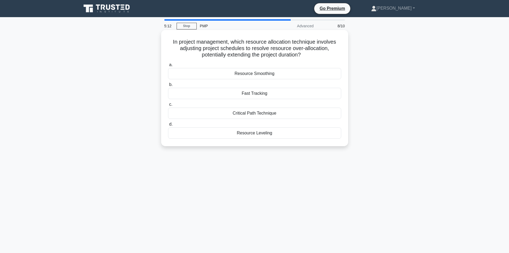
click at [257, 134] on div "Resource Leveling" at bounding box center [254, 132] width 173 height 11
click at [168, 126] on input "d. Resource Leveling" at bounding box center [168, 123] width 0 height 3
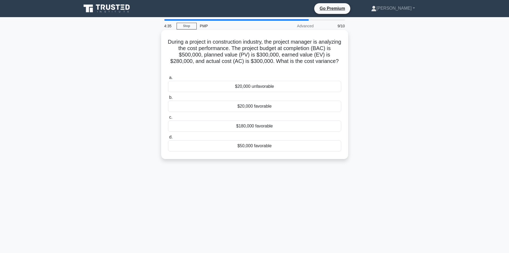
click at [231, 84] on div "$20,000 unfavorable" at bounding box center [254, 86] width 173 height 11
click at [168, 79] on input "a. $20,000 unfavorable" at bounding box center [168, 77] width 0 height 3
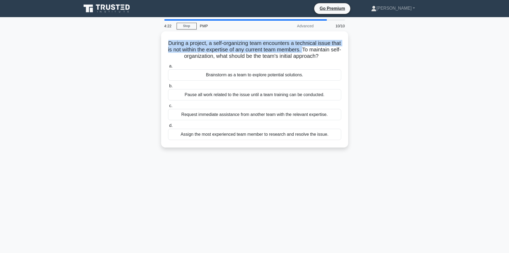
drag, startPoint x: 327, startPoint y: 48, endPoint x: 158, endPoint y: 39, distance: 169.2
click at [158, 39] on div "During a project, a self-organizing team encounters a technical issue that is n…" at bounding box center [254, 92] width 353 height 122
copy h5 "During a project, a self-organizing team encounters a technical issue that is n…"
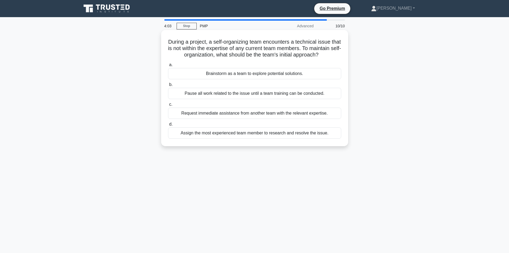
click at [209, 79] on div "Brainstorm as a team to explore potential solutions." at bounding box center [254, 73] width 173 height 11
click at [168, 67] on input "a. Brainstorm as a team to explore potential solutions." at bounding box center [168, 64] width 0 height 3
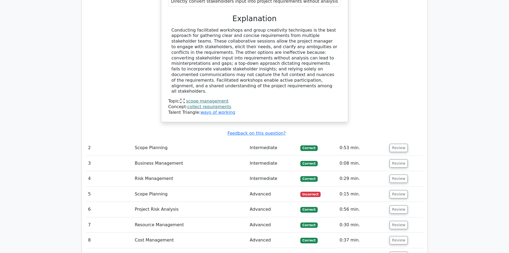
scroll to position [615, 0]
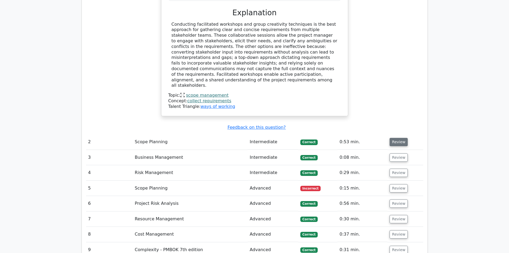
click at [397, 138] on button "Review" at bounding box center [399, 142] width 18 height 8
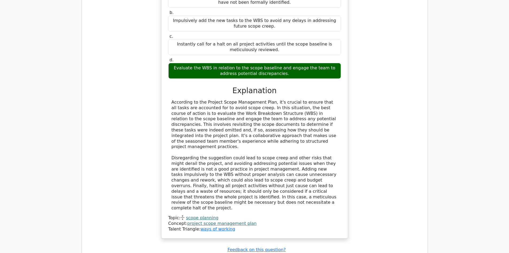
scroll to position [962, 0]
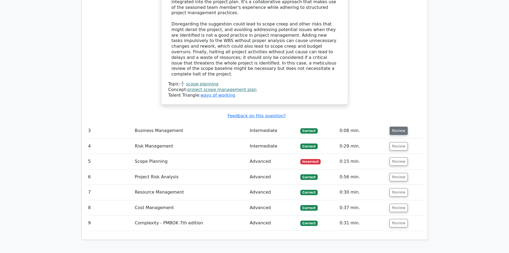
click at [400, 126] on button "Review" at bounding box center [399, 130] width 18 height 8
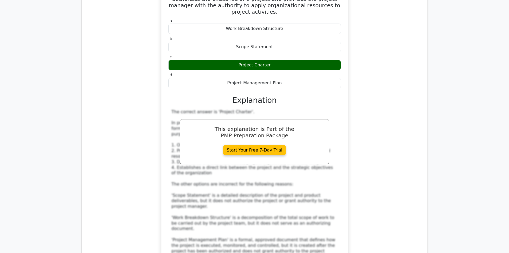
scroll to position [1230, 0]
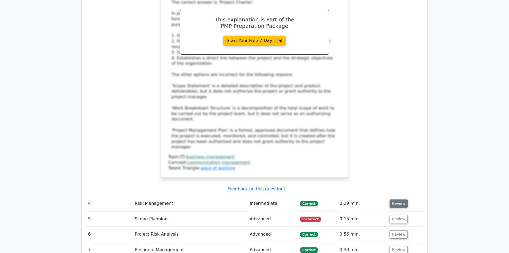
click at [397, 199] on button "Review" at bounding box center [399, 203] width 18 height 8
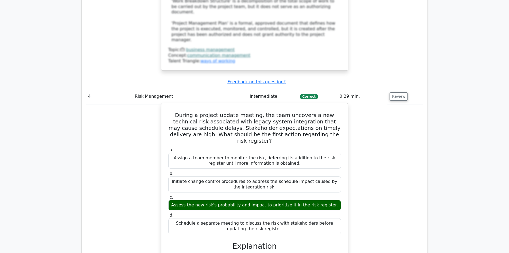
scroll to position [1470, 0]
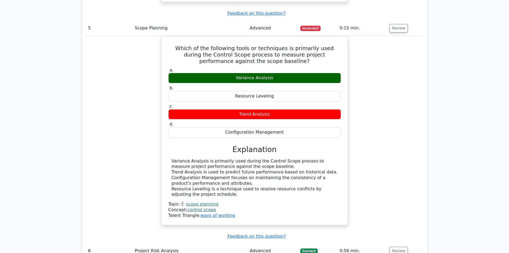
scroll to position [1791, 0]
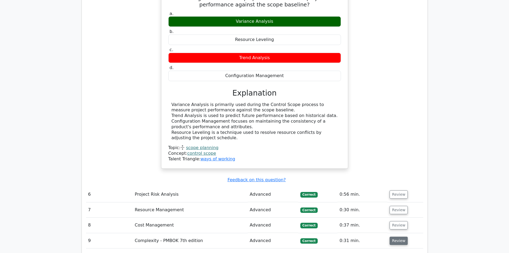
click at [393, 236] on button "Review" at bounding box center [399, 240] width 18 height 8
click at [398, 221] on button "Review" at bounding box center [399, 225] width 18 height 8
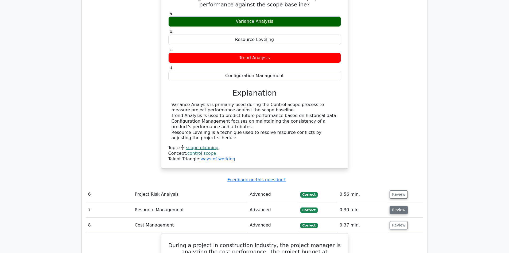
click at [396, 206] on button "Review" at bounding box center [399, 210] width 18 height 8
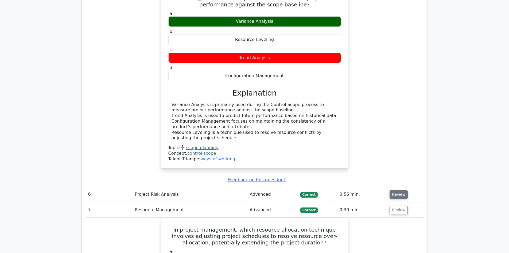
click at [399, 190] on button "Review" at bounding box center [399, 194] width 18 height 8
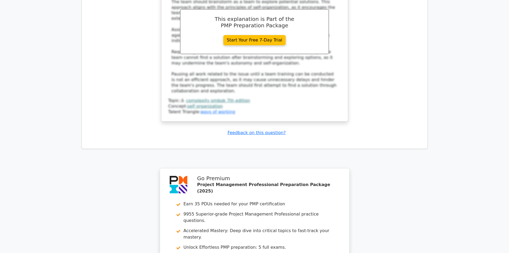
scroll to position [2976, 0]
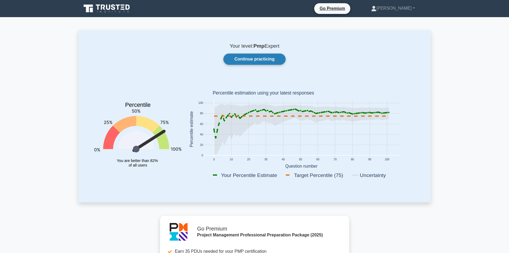
click at [250, 60] on link "Continue practicing" at bounding box center [254, 58] width 62 height 11
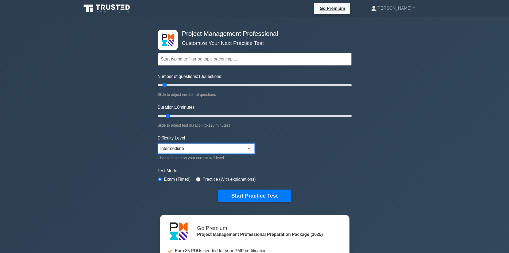
click at [221, 148] on select "Beginner Intermediate Expert" at bounding box center [206, 148] width 97 height 10
select select "expert"
click at [158, 143] on select "Beginner Intermediate Expert" at bounding box center [206, 148] width 97 height 10
click at [258, 195] on button "Start Practice Test" at bounding box center [254, 195] width 72 height 12
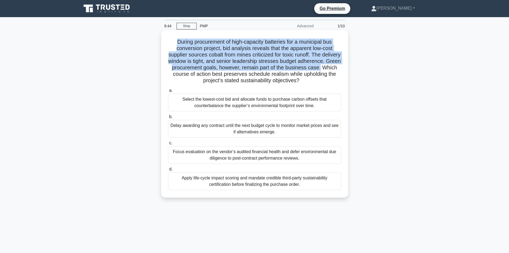
drag, startPoint x: 203, startPoint y: 74, endPoint x: 167, endPoint y: 39, distance: 50.7
click at [168, 39] on h5 "During procurement of high-capacity batteries for a municipal bus conversion pr…" at bounding box center [255, 60] width 174 height 45
copy h5 "During procurement of high-capacity batteries for a municipal bus conversion pr…"
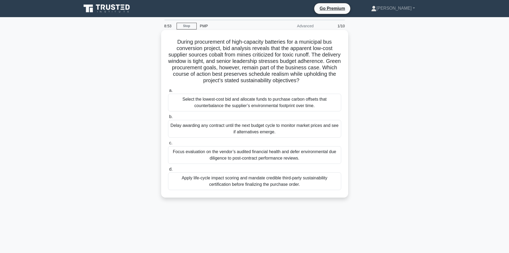
click at [284, 181] on div "Apply life-cycle impact scoring and mandate credible third-party sustainability…" at bounding box center [254, 181] width 173 height 18
click at [168, 171] on input "d. Apply life-cycle impact scoring and mandate credible third-party sustainabil…" at bounding box center [168, 168] width 0 height 3
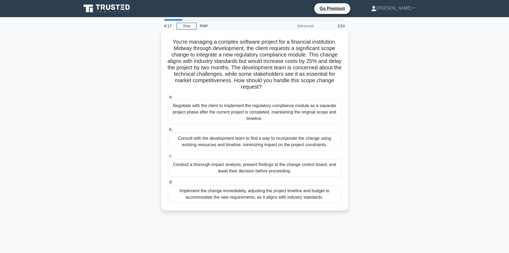
click at [242, 171] on div "Conduct a thorough impact analysis, present findings to the change control boar…" at bounding box center [254, 168] width 173 height 18
click at [168, 157] on input "c. Conduct a thorough impact analysis, present findings to the change control b…" at bounding box center [168, 155] width 0 height 3
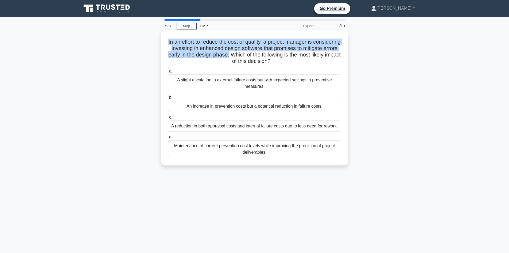
drag, startPoint x: 181, startPoint y: 43, endPoint x: 268, endPoint y: 53, distance: 88.1
click at [268, 53] on h5 "In an effort to reduce the cost of quality, a project manager is considering in…" at bounding box center [255, 51] width 174 height 26
copy h5 "In an effort to reduce the cost of quality, a project manager is considering in…"
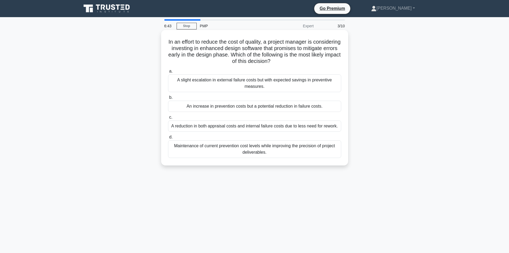
click at [217, 109] on div "An increase in prevention costs but a potential reduction in failure costs." at bounding box center [254, 106] width 173 height 11
click at [168, 99] on input "b. An increase in prevention costs but a potential reduction in failure costs." at bounding box center [168, 97] width 0 height 3
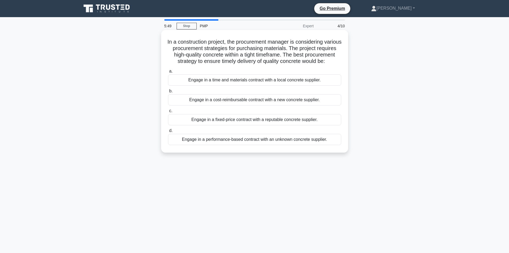
click at [219, 105] on div "Engage in a cost-reimbursable contract with a new concrete supplier." at bounding box center [254, 99] width 173 height 11
click at [168, 93] on input "b. Engage in a cost-reimbursable contract with a new concrete supplier." at bounding box center [168, 90] width 0 height 3
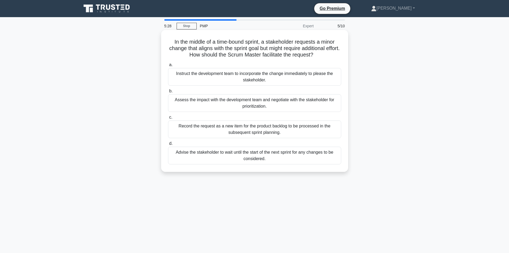
click at [210, 106] on div "Assess the impact with the development team and negotiate with the stakeholder …" at bounding box center [254, 103] width 173 height 18
click at [168, 93] on input "b. Assess the impact with the development team and negotiate with the stakehold…" at bounding box center [168, 90] width 0 height 3
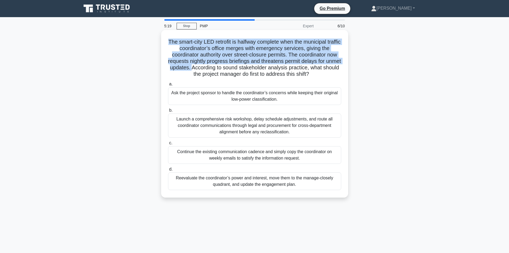
drag, startPoint x: 208, startPoint y: 67, endPoint x: 171, endPoint y: 42, distance: 44.4
click at [171, 42] on h5 "The smart-city LED retrofit is halfway complete when the municipal traffic coor…" at bounding box center [255, 57] width 174 height 39
copy h5 "The smart-city LED retrofit is halfway complete when the municipal traffic coor…"
click at [283, 187] on div "Reevaluate the coordinator’s power and interest, move them to the manage-closel…" at bounding box center [254, 181] width 173 height 18
click at [168, 171] on input "d. Reevaluate the coordinator’s power and interest, move them to the manage-clo…" at bounding box center [168, 168] width 0 height 3
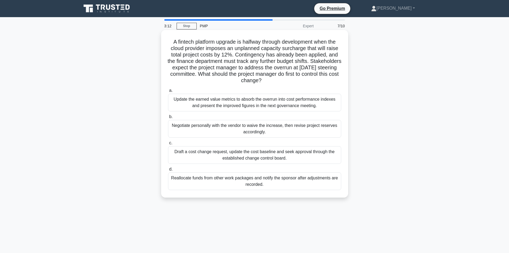
click at [211, 106] on div "Update the earned value metrics to absorb the overrun into cost performance ind…" at bounding box center [254, 103] width 173 height 18
click at [168, 92] on input "a. Update the earned value metrics to absorb the overrun into cost performance …" at bounding box center [168, 90] width 0 height 3
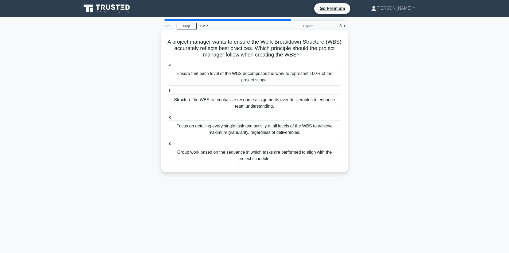
click at [253, 82] on div "Ensure that each level of the WBS decomposes the work to represent 100% of the …" at bounding box center [254, 77] width 173 height 18
click at [168, 67] on input "a. Ensure that each level of the WBS decomposes the work to represent 100% of t…" at bounding box center [168, 64] width 0 height 3
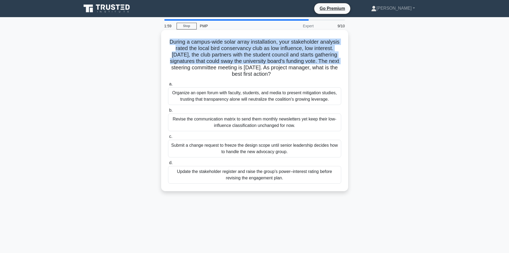
drag, startPoint x: 184, startPoint y: 67, endPoint x: 168, endPoint y: 43, distance: 29.2
click at [168, 43] on h5 "During a campus-wide solar array installation, your stakeholder analysis rated …" at bounding box center [255, 57] width 174 height 39
copy h5 "During a campus-wide solar array installation, your stakeholder analysis rated …"
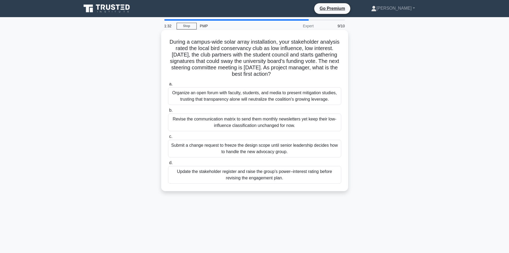
click at [304, 99] on div "Organize an open forum with faculty, students, and media to present mitigation …" at bounding box center [254, 96] width 173 height 18
click at [168, 86] on input "a. Organize an open forum with faculty, students, and media to present mitigati…" at bounding box center [168, 83] width 0 height 3
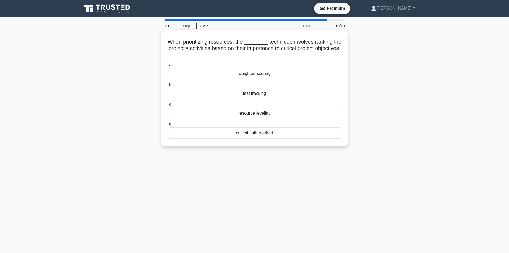
click at [273, 136] on div "critical path method" at bounding box center [254, 132] width 173 height 11
click at [168, 126] on input "d. critical path method" at bounding box center [168, 123] width 0 height 3
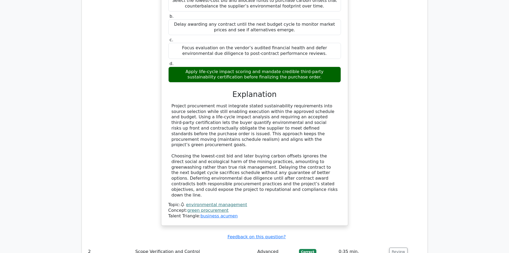
scroll to position [695, 0]
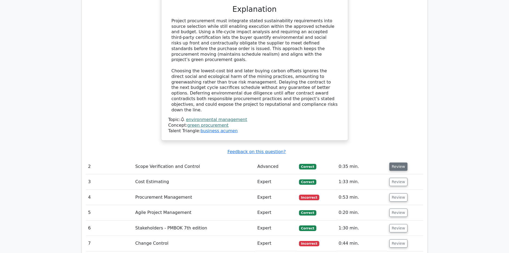
click at [398, 162] on button "Review" at bounding box center [398, 166] width 18 height 8
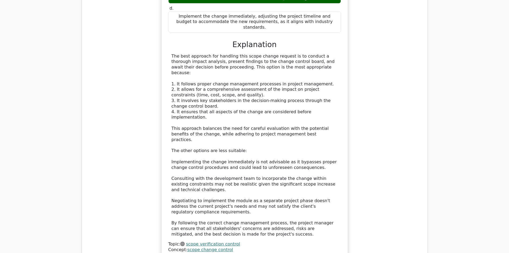
scroll to position [1096, 0]
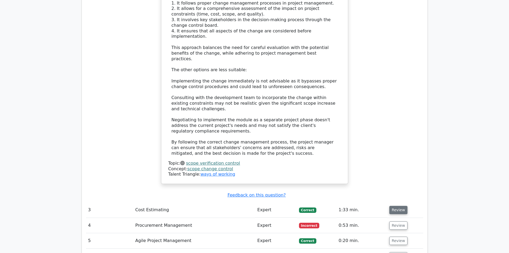
click at [404, 206] on button "Review" at bounding box center [398, 210] width 18 height 8
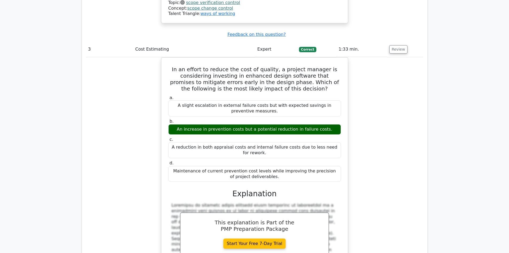
scroll to position [1363, 0]
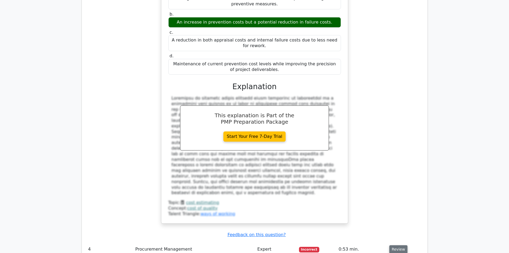
click at [398, 245] on button "Review" at bounding box center [398, 249] width 18 height 8
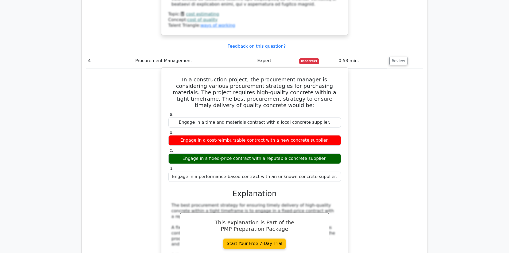
scroll to position [1657, 0]
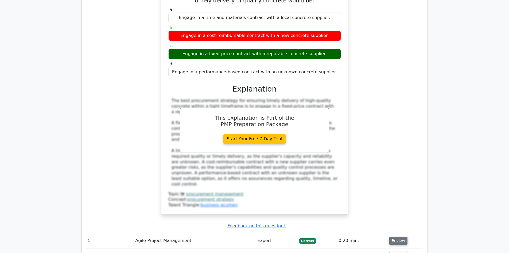
click at [398, 236] on button "Review" at bounding box center [398, 240] width 18 height 8
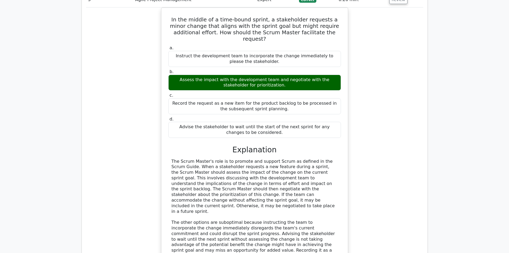
scroll to position [1978, 0]
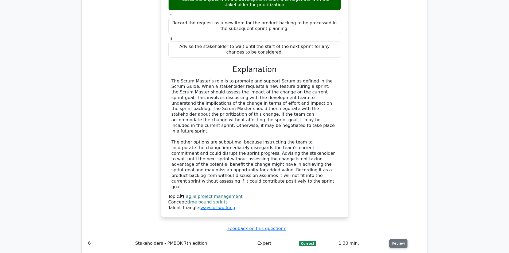
click at [397, 239] on button "Review" at bounding box center [398, 243] width 18 height 8
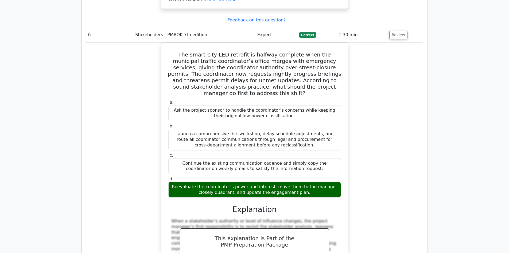
scroll to position [2246, 0]
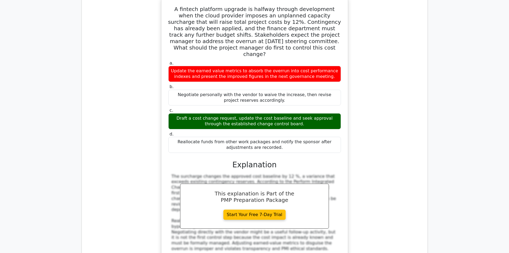
scroll to position [2566, 0]
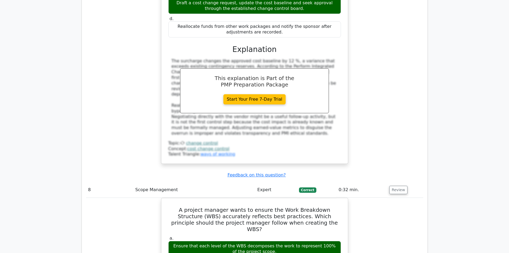
scroll to position [2780, 0]
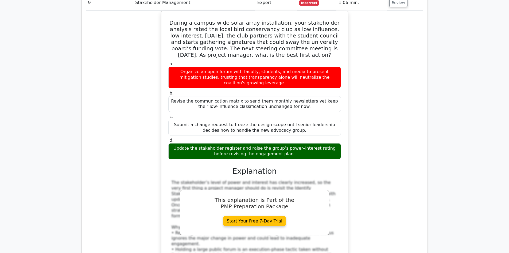
scroll to position [3154, 0]
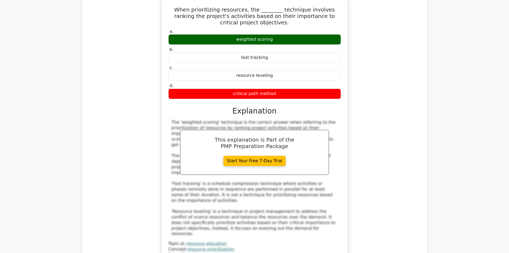
scroll to position [3543, 0]
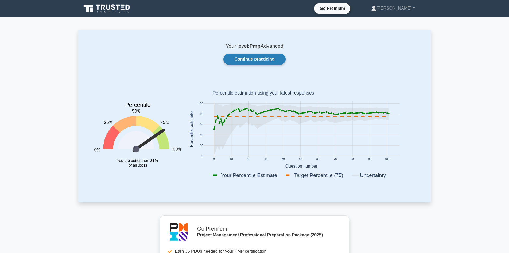
click at [266, 59] on link "Continue practicing" at bounding box center [254, 58] width 62 height 11
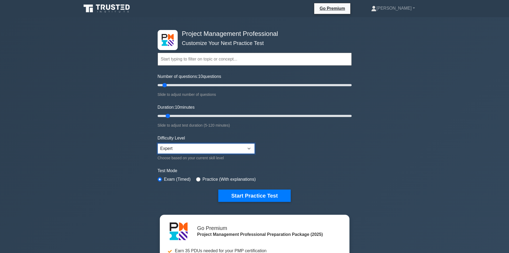
drag, startPoint x: 205, startPoint y: 146, endPoint x: 203, endPoint y: 149, distance: 3.0
click at [205, 146] on select "Beginner Intermediate Expert" at bounding box center [206, 148] width 97 height 10
select select "intermediate"
click at [158, 143] on select "Beginner Intermediate Expert" at bounding box center [206, 148] width 97 height 10
click at [247, 194] on button "Start Practice Test" at bounding box center [254, 195] width 72 height 12
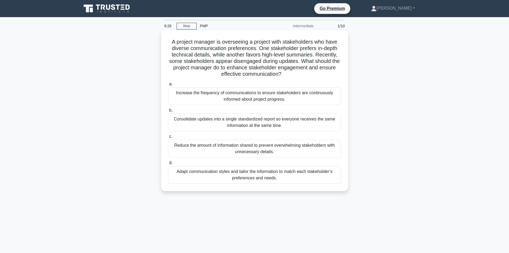
click at [214, 175] on div "Adapt communication styles and tailor the information to match each stakeholder…" at bounding box center [254, 175] width 173 height 18
click at [168, 164] on input "d. Adapt communication styles and tailor the information to match each stakehol…" at bounding box center [168, 162] width 0 height 3
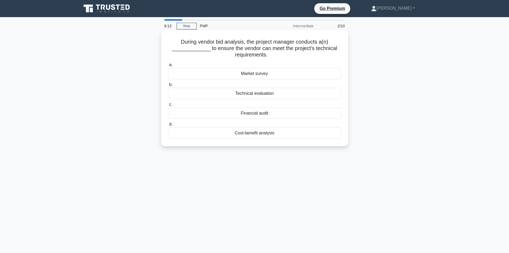
click at [273, 92] on div "Technical evaluation" at bounding box center [254, 93] width 173 height 11
click at [168, 86] on input "b. Technical evaluation" at bounding box center [168, 84] width 0 height 3
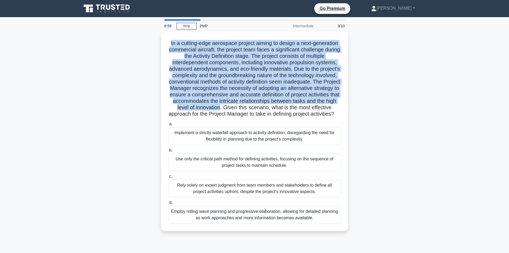
drag, startPoint x: 286, startPoint y: 105, endPoint x: 161, endPoint y: 43, distance: 140.1
click at [161, 43] on div "In a cutting-edge aerospace project aiming to design a next-generation commerci…" at bounding box center [254, 130] width 187 height 199
copy h5 "In a cutting-edge aerospace project aiming to design a next-generation commerci…"
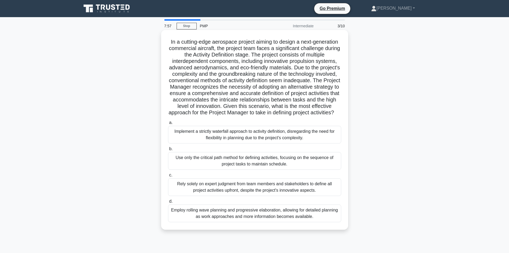
click at [266, 221] on div "Employ rolling wave planning and progressive elaboration, allowing for detailed…" at bounding box center [254, 213] width 173 height 18
click at [168, 203] on input "d. Employ rolling wave planning and progressive elaboration, allowing for detai…" at bounding box center [168, 200] width 0 height 3
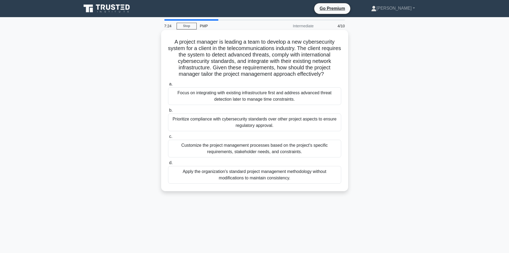
click at [252, 157] on div "Customize the project management processes based on the project's specific requ…" at bounding box center [254, 149] width 173 height 18
click at [168, 138] on input "c. Customize the project management processes based on the project's specific r…" at bounding box center [168, 136] width 0 height 3
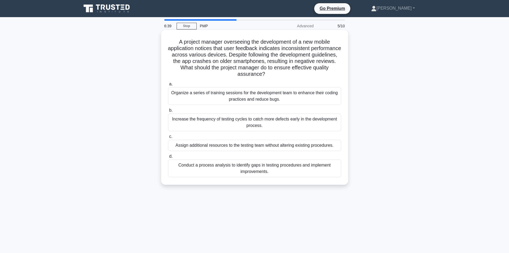
click at [288, 167] on div "Conduct a process analysis to identify gaps in testing procedures and implement…" at bounding box center [254, 168] width 173 height 18
click at [168, 158] on input "d. Conduct a process analysis to identify gaps in testing procedures and implem…" at bounding box center [168, 156] width 0 height 3
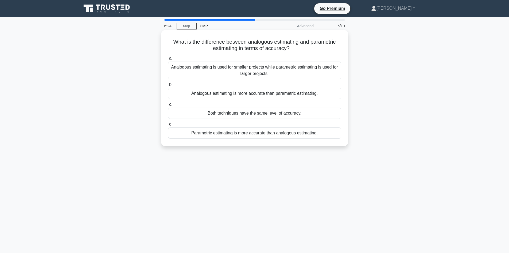
click at [308, 135] on div "Parametric estimating is more accurate than analogous estimating." at bounding box center [254, 132] width 173 height 11
click at [168, 126] on input "d. Parametric estimating is more accurate than analogous estimating." at bounding box center [168, 123] width 0 height 3
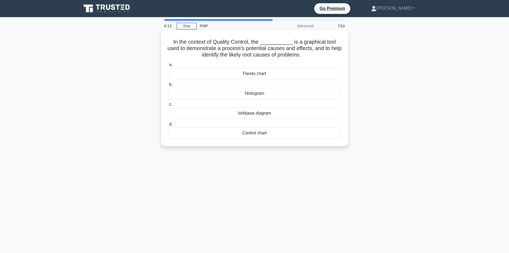
click at [288, 113] on div "Ishikawa diagram" at bounding box center [254, 112] width 173 height 11
click at [168, 106] on input "c. Ishikawa diagram" at bounding box center [168, 104] width 0 height 3
click at [232, 93] on div "Scope statement" at bounding box center [254, 93] width 173 height 11
click at [168, 86] on input "b. Scope statement" at bounding box center [168, 84] width 0 height 3
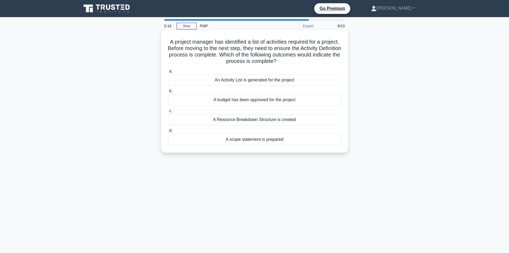
click at [322, 80] on div "An Activity List is generated for the project" at bounding box center [254, 79] width 173 height 11
click at [168, 73] on input "a. An Activity List is generated for the project" at bounding box center [168, 71] width 0 height 3
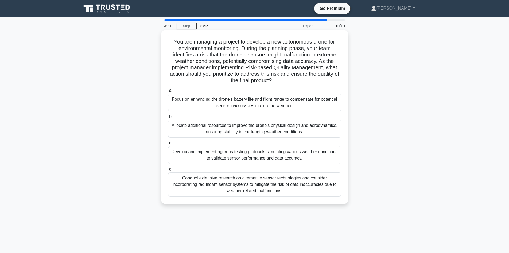
click at [287, 183] on div "Conduct extensive research on alternative sensor technologies and consider inco…" at bounding box center [254, 184] width 173 height 24
click at [168, 171] on input "d. Conduct extensive research on alternative sensor technologies and consider i…" at bounding box center [168, 168] width 0 height 3
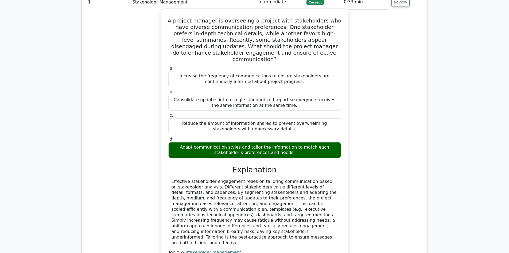
scroll to position [561, 0]
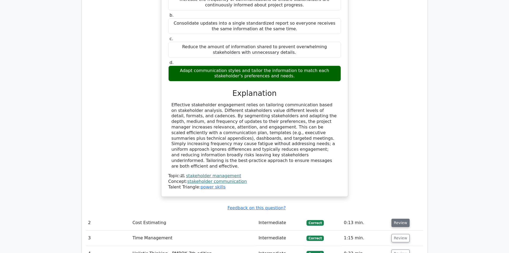
click at [401, 218] on button "Review" at bounding box center [401, 222] width 18 height 8
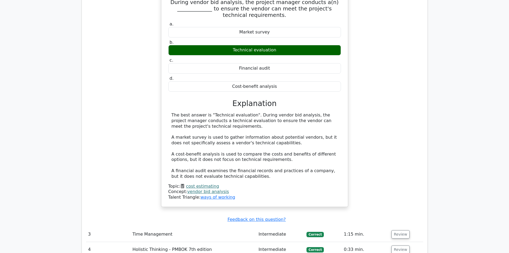
scroll to position [802, 0]
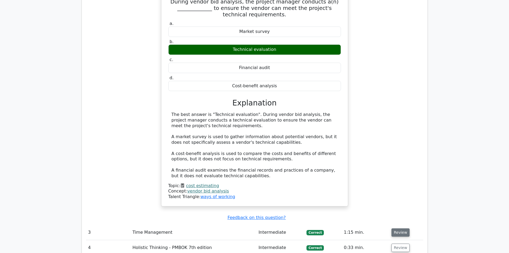
click at [392, 228] on button "Review" at bounding box center [401, 232] width 18 height 8
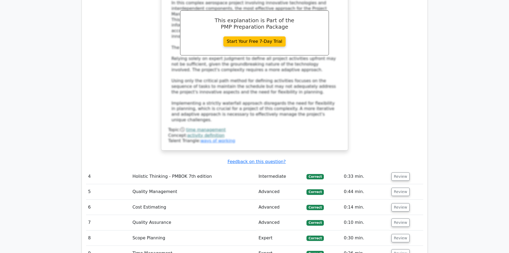
scroll to position [1310, 0]
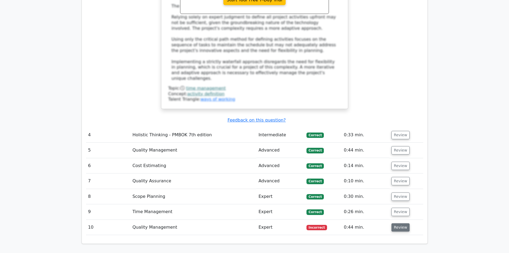
click at [399, 223] on button "Review" at bounding box center [401, 227] width 18 height 8
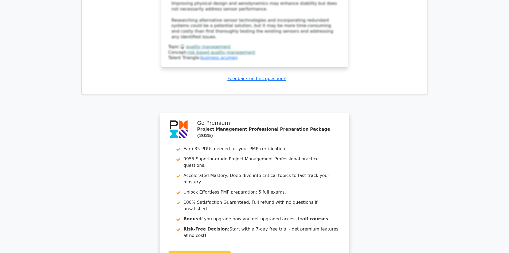
scroll to position [1867, 0]
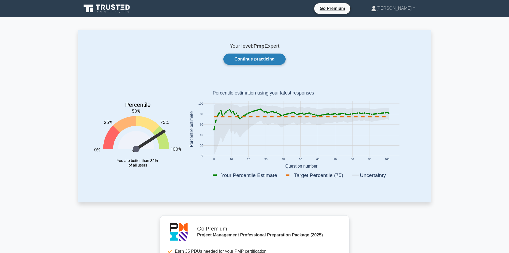
click at [273, 57] on link "Continue practicing" at bounding box center [254, 58] width 62 height 11
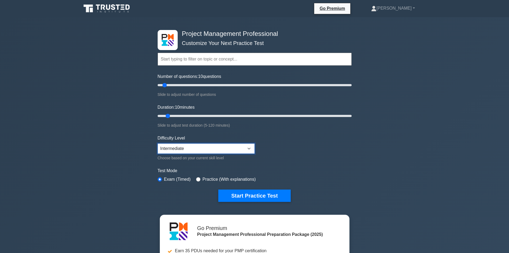
drag, startPoint x: 0, startPoint y: 0, endPoint x: 198, endPoint y: 145, distance: 245.3
click at [198, 145] on select "Beginner Intermediate Expert" at bounding box center [206, 148] width 97 height 10
select select "expert"
click at [158, 143] on select "Beginner Intermediate Expert" at bounding box center [206, 148] width 97 height 10
click at [251, 196] on button "Start Practice Test" at bounding box center [254, 195] width 72 height 12
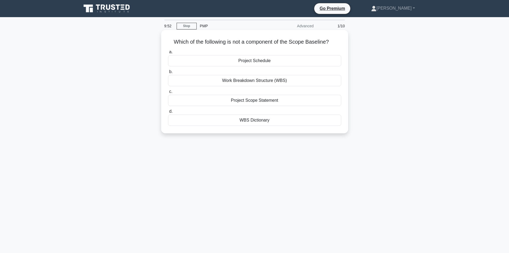
click at [228, 102] on div "Project Scope Statement" at bounding box center [254, 100] width 173 height 11
click at [168, 93] on input "c. Project Scope Statement" at bounding box center [168, 91] width 0 height 3
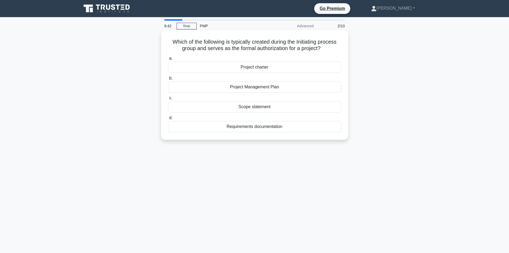
click at [268, 66] on div "Project charter" at bounding box center [254, 66] width 173 height 11
click at [168, 60] on input "a. Project charter" at bounding box center [168, 58] width 0 height 3
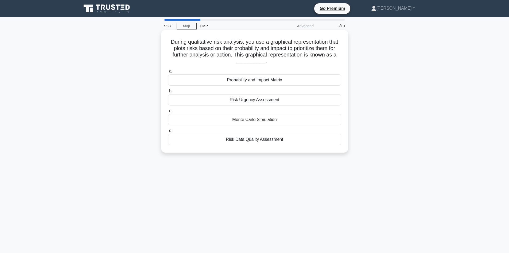
click at [252, 79] on div "Probability and Impact Matrix" at bounding box center [254, 79] width 173 height 11
click at [168, 73] on input "a. Probability and Impact Matrix" at bounding box center [168, 71] width 0 height 3
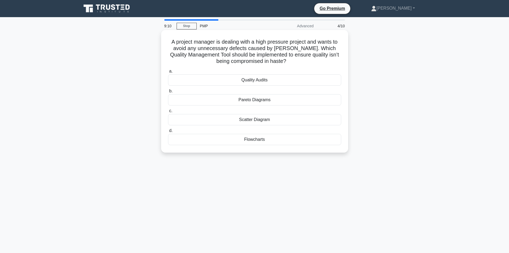
click at [226, 82] on div "Quality Audits" at bounding box center [254, 79] width 173 height 11
click at [168, 73] on input "a. Quality Audits" at bounding box center [168, 71] width 0 height 3
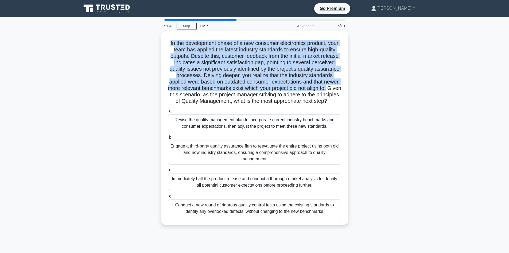
drag, startPoint x: 190, startPoint y: 94, endPoint x: 153, endPoint y: 36, distance: 68.3
click at [153, 36] on div "In the development phase of a new consumer electronics product, your team has a…" at bounding box center [254, 130] width 353 height 199
copy h5 "In the development phase of a new consumer electronics product, your team has a…"
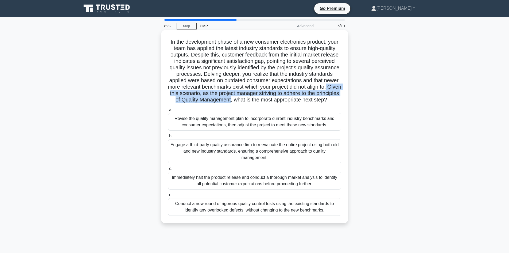
drag, startPoint x: 267, startPoint y: 101, endPoint x: 190, endPoint y: 96, distance: 77.4
click at [190, 96] on h5 "In the development phase of a new consumer electronics product, your team has a…" at bounding box center [255, 70] width 174 height 65
copy h5 "Given this scenario, as the project manager striving to adhere to the principle…"
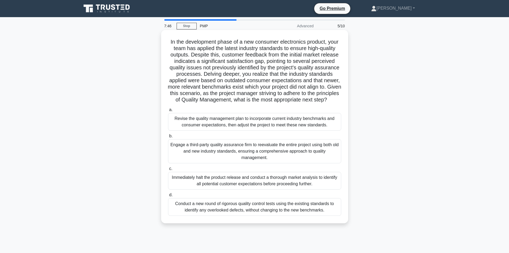
click at [186, 187] on div "Immediately halt the product release and conduct a thorough market analysis to …" at bounding box center [254, 181] width 173 height 18
click at [168, 170] on input "c. Immediately halt the product release and conduct a thorough market analysis …" at bounding box center [168, 168] width 0 height 3
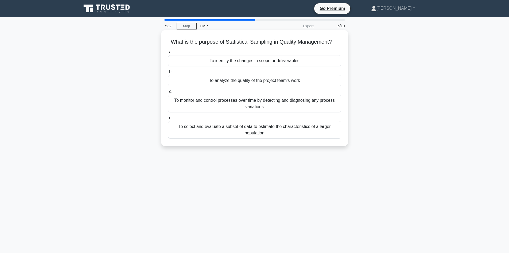
click at [255, 106] on div "To monitor and control processes over time by detecting and diagnosing any proc…" at bounding box center [254, 104] width 173 height 18
click at [168, 93] on input "c. To monitor and control processes over time by detecting and diagnosing any p…" at bounding box center [168, 91] width 0 height 3
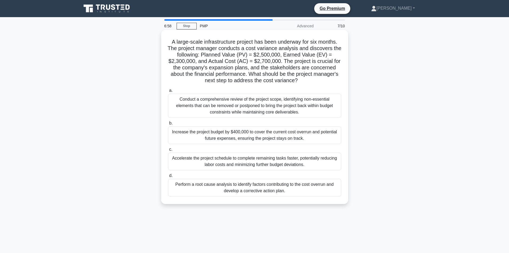
click at [237, 191] on div "Perform a root cause analysis to identify factors contributing to the cost over…" at bounding box center [254, 188] width 173 height 18
click at [168, 177] on input "d. Perform a root cause analysis to identify factors contributing to the cost o…" at bounding box center [168, 175] width 0 height 3
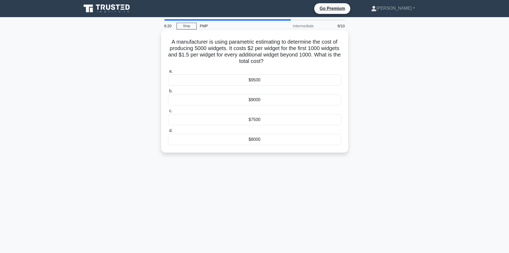
click at [248, 140] on div "$8000" at bounding box center [254, 139] width 173 height 11
click at [168, 132] on input "d. $8000" at bounding box center [168, 130] width 0 height 3
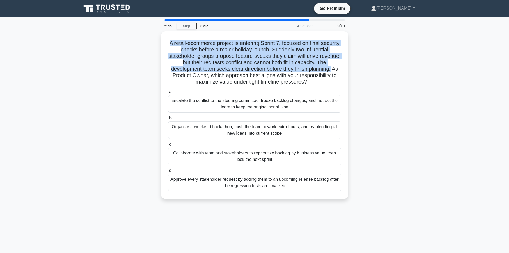
drag, startPoint x: 333, startPoint y: 68, endPoint x: 151, endPoint y: 36, distance: 184.4
click at [151, 36] on div "A retail-ecommerce project is entering Sprint 7, focused on final security chec…" at bounding box center [254, 118] width 353 height 174
copy h5 "A retail-ecommerce project is entering Sprint 7, focused on final security chec…"
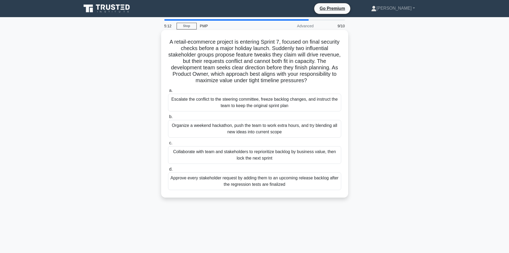
click at [230, 152] on div "Collaborate with team and stakeholders to reprioritize backlog by business valu…" at bounding box center [254, 155] width 173 height 18
click at [168, 145] on input "c. Collaborate with team and stakeholders to reprioritize backlog by business v…" at bounding box center [168, 142] width 0 height 3
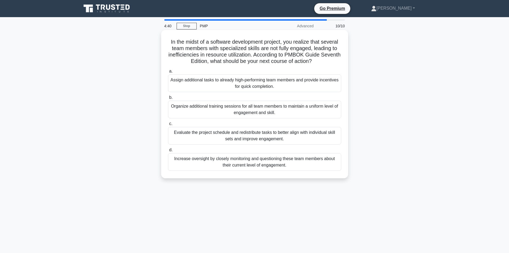
click at [208, 161] on div "Increase oversight by closely monitoring and questioning these team members abo…" at bounding box center [254, 162] width 173 height 18
click at [168, 152] on input "d. Increase oversight by closely monitoring and questioning these team members …" at bounding box center [168, 149] width 0 height 3
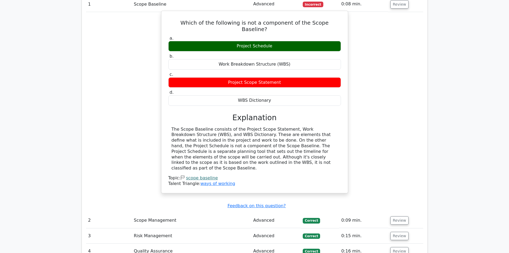
scroll to position [561, 0]
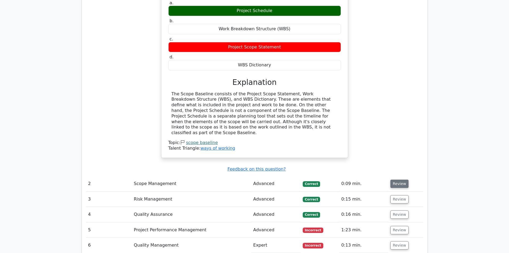
click at [395, 179] on button "Review" at bounding box center [400, 183] width 18 height 8
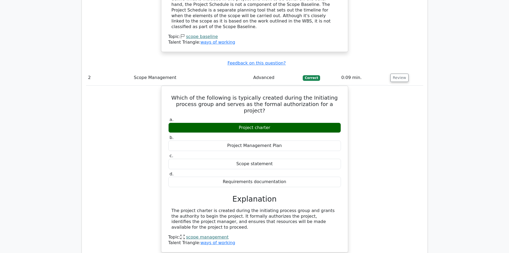
scroll to position [695, 0]
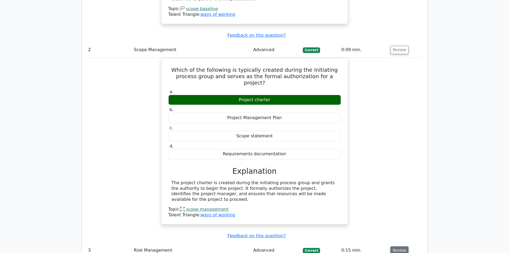
click at [398, 246] on button "Review" at bounding box center [400, 250] width 18 height 8
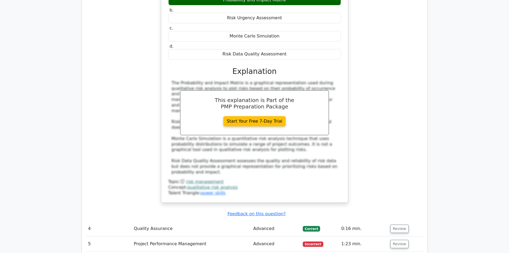
scroll to position [1016, 0]
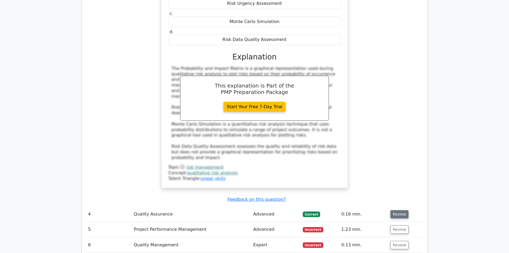
click at [399, 210] on button "Review" at bounding box center [400, 214] width 18 height 8
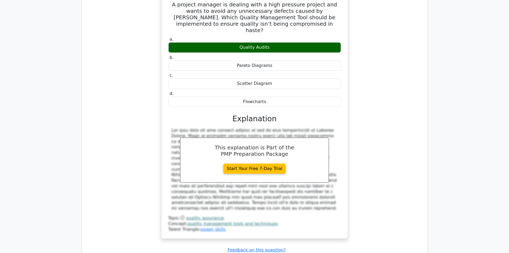
scroll to position [1310, 0]
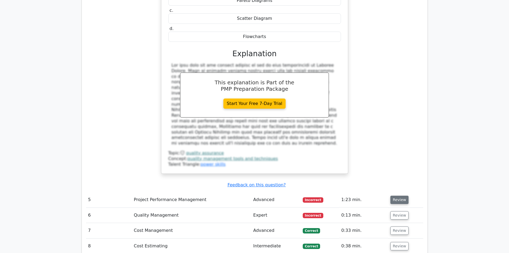
click at [397, 195] on button "Review" at bounding box center [400, 199] width 18 height 8
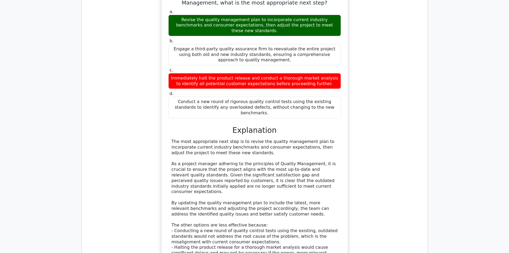
scroll to position [1657, 0]
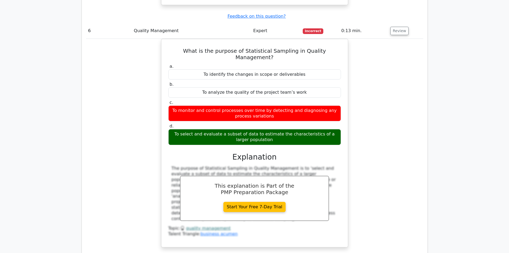
scroll to position [1898, 0]
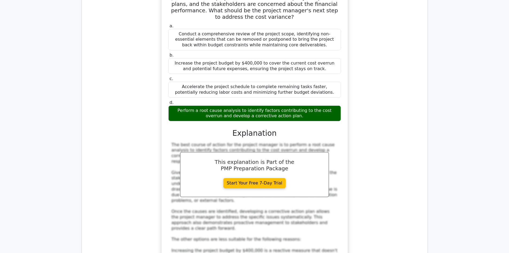
scroll to position [2326, 0]
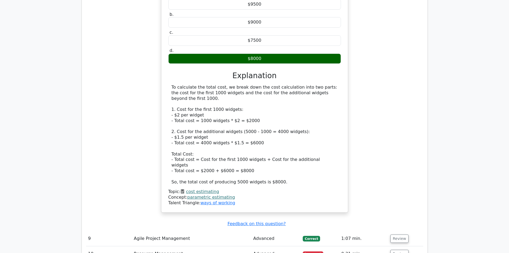
scroll to position [2673, 0]
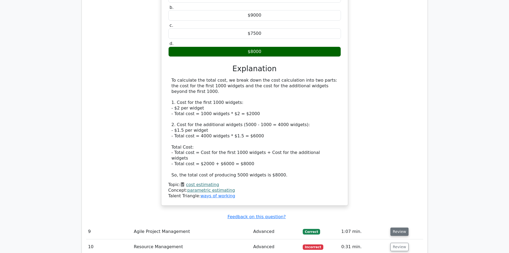
click at [392, 227] on button "Review" at bounding box center [400, 231] width 18 height 8
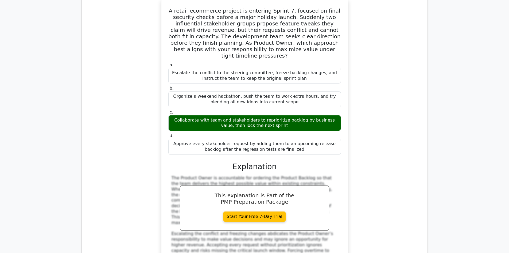
scroll to position [2914, 0]
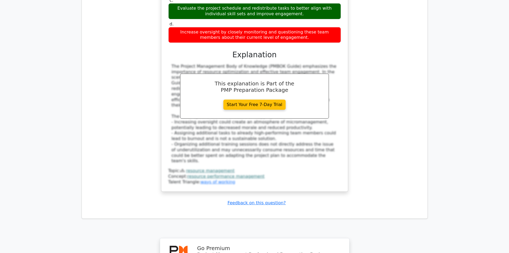
scroll to position [3389, 0]
